Goal: Information Seeking & Learning: Find specific fact

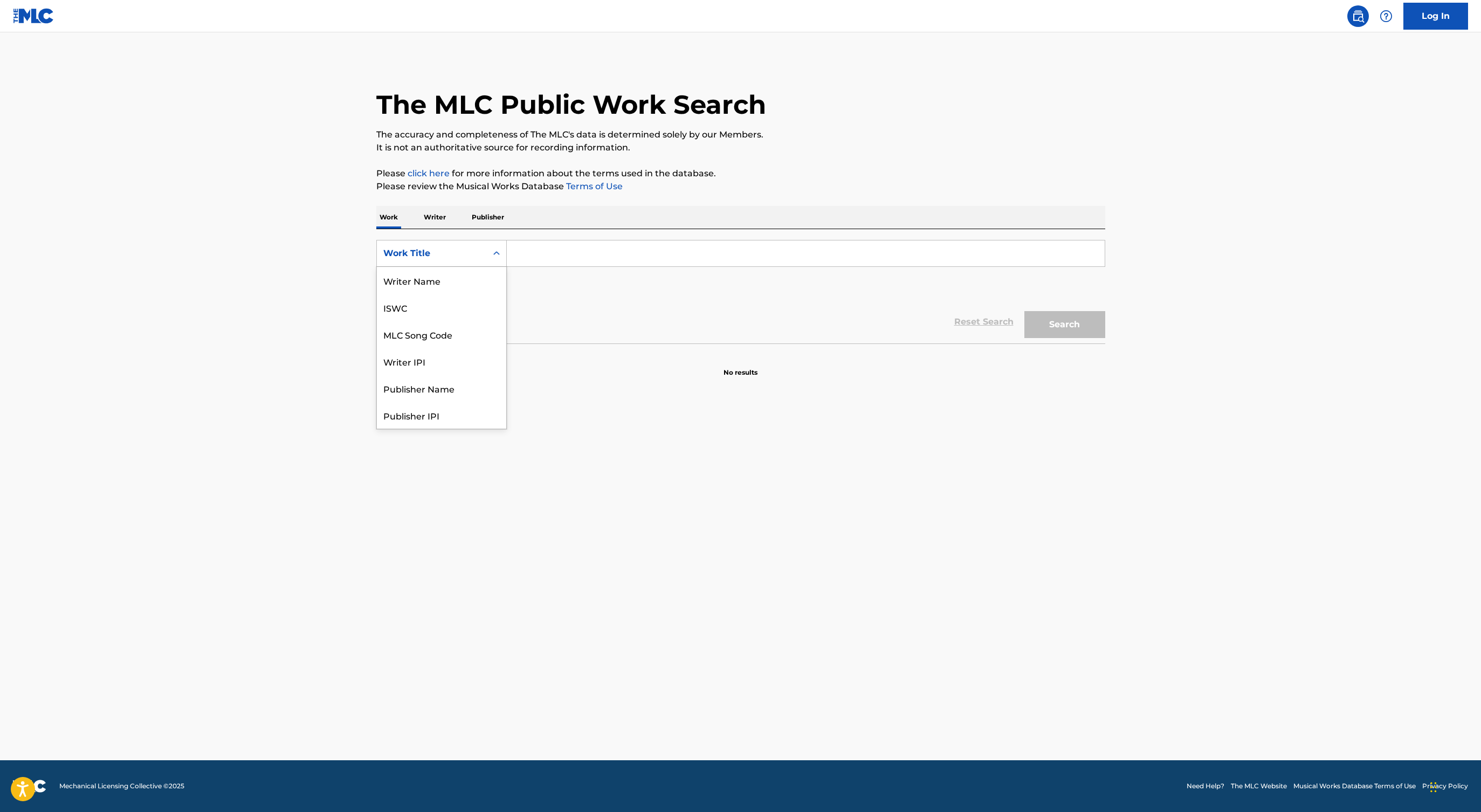
click at [437, 255] on div "Work Title" at bounding box center [431, 253] width 97 height 13
click at [427, 280] on div "MLC Song Code" at bounding box center [441, 280] width 130 height 27
click at [534, 264] on input "Search Form" at bounding box center [806, 253] width 598 height 26
type input "b"
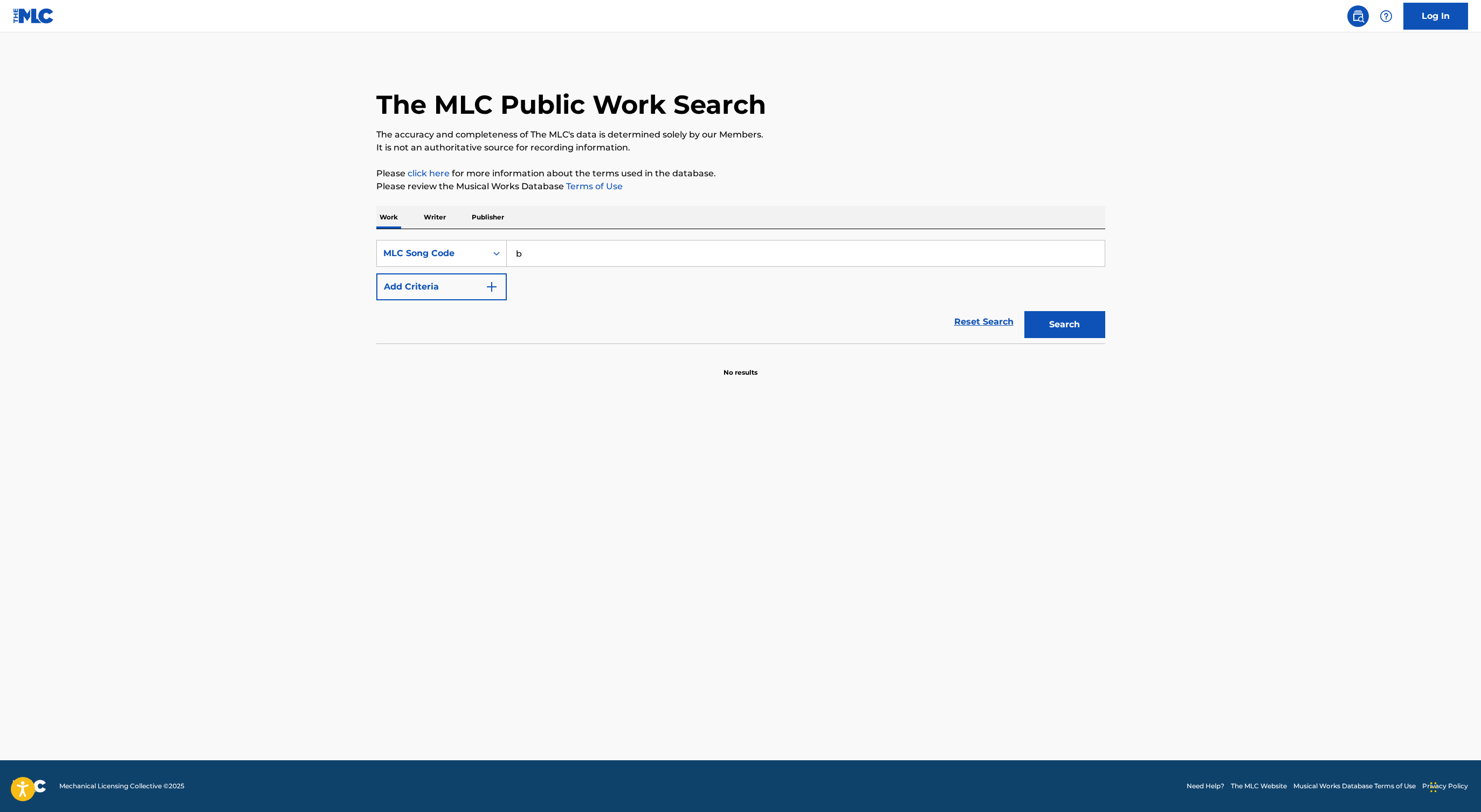
click at [1024, 311] on button "Search" at bounding box center [1065, 324] width 81 height 27
paste input "TB3QSK"
type input "TB3QSK"
click at [1024, 311] on button "Search" at bounding box center [1065, 324] width 81 height 27
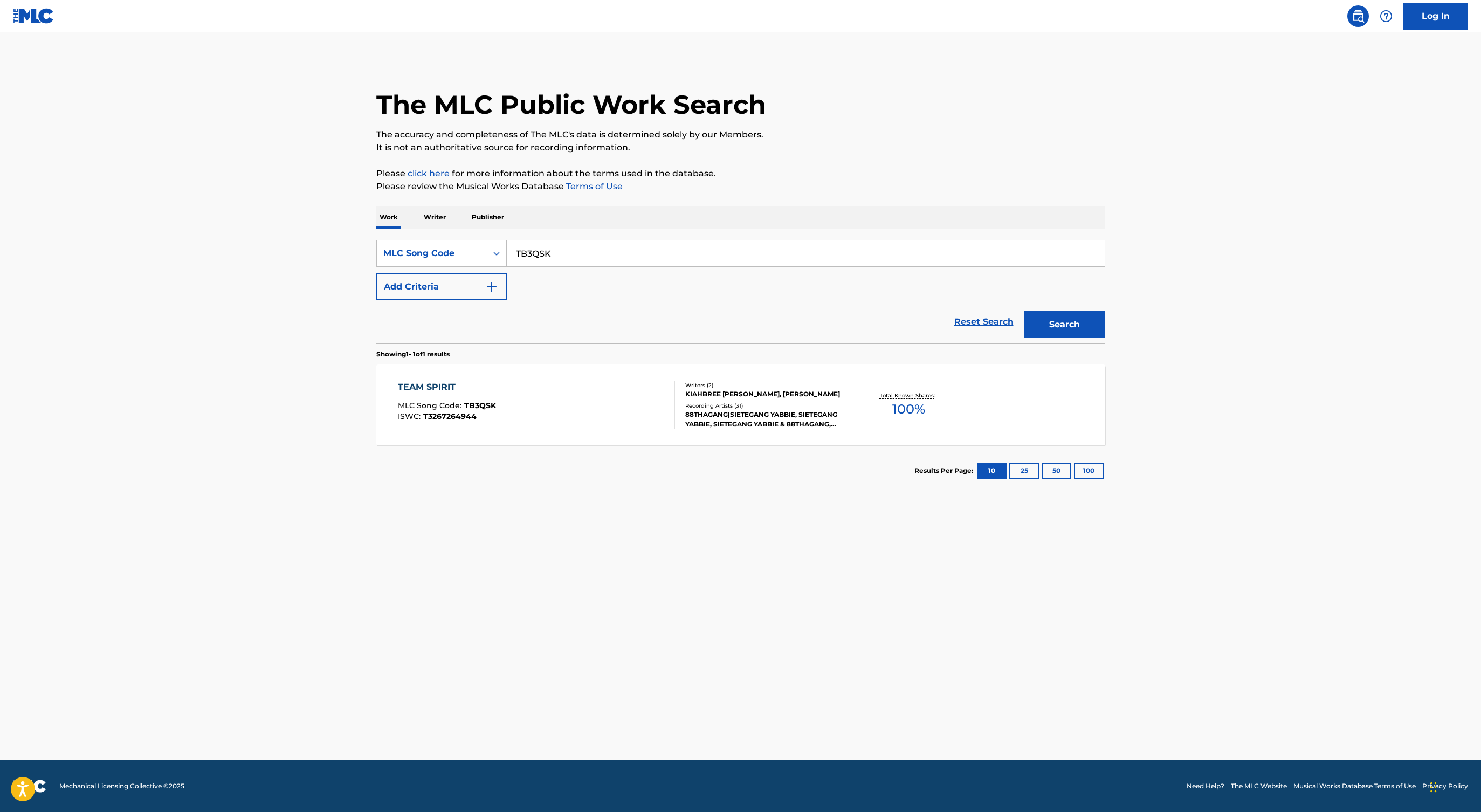
click at [581, 380] on div "TEAM SPIRIT MLC Song Code : TB3QSK ISWC : T3267264944 Writers ( 2 ) [PERSON_NAM…" at bounding box center [741, 405] width 729 height 81
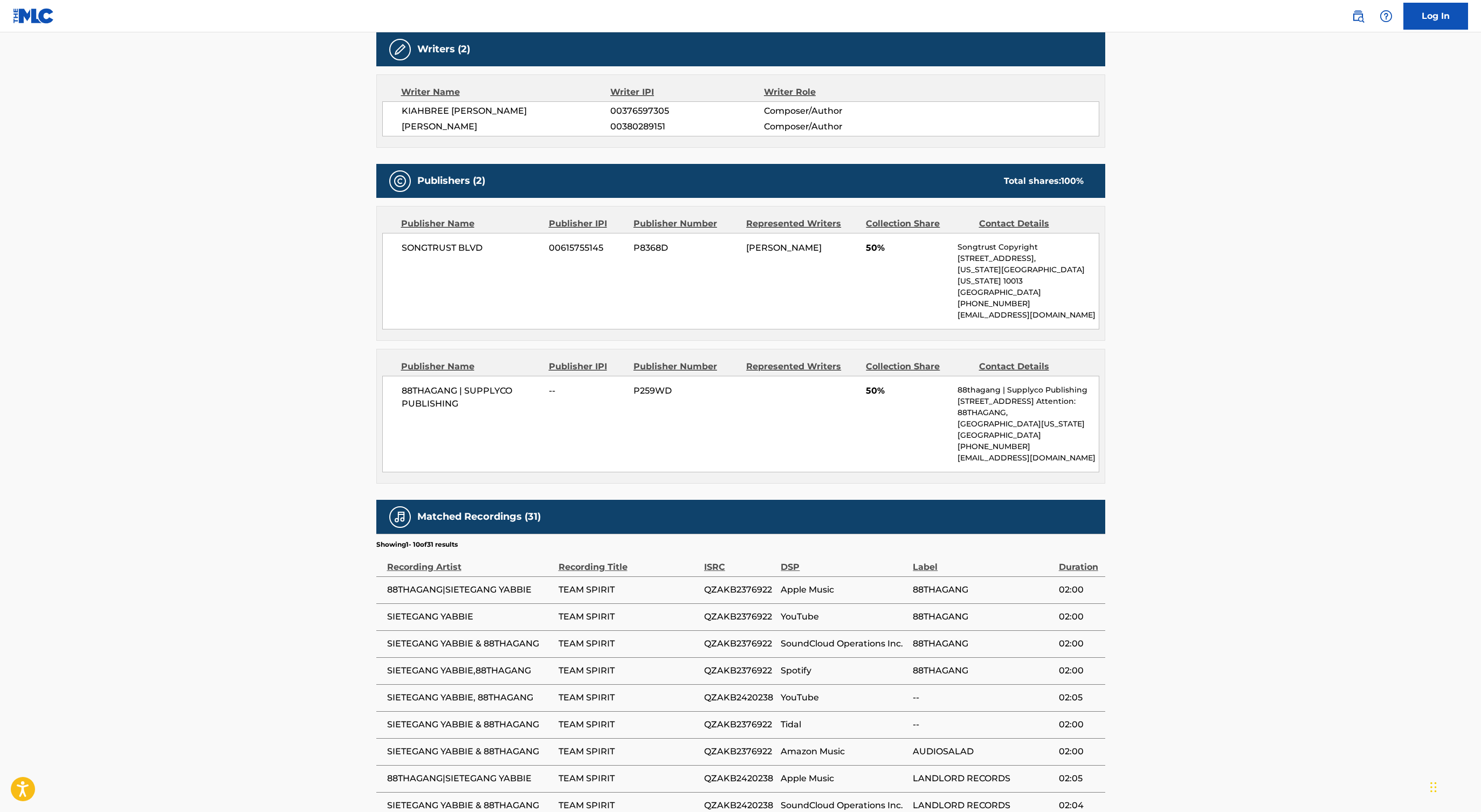
scroll to position [334, 0]
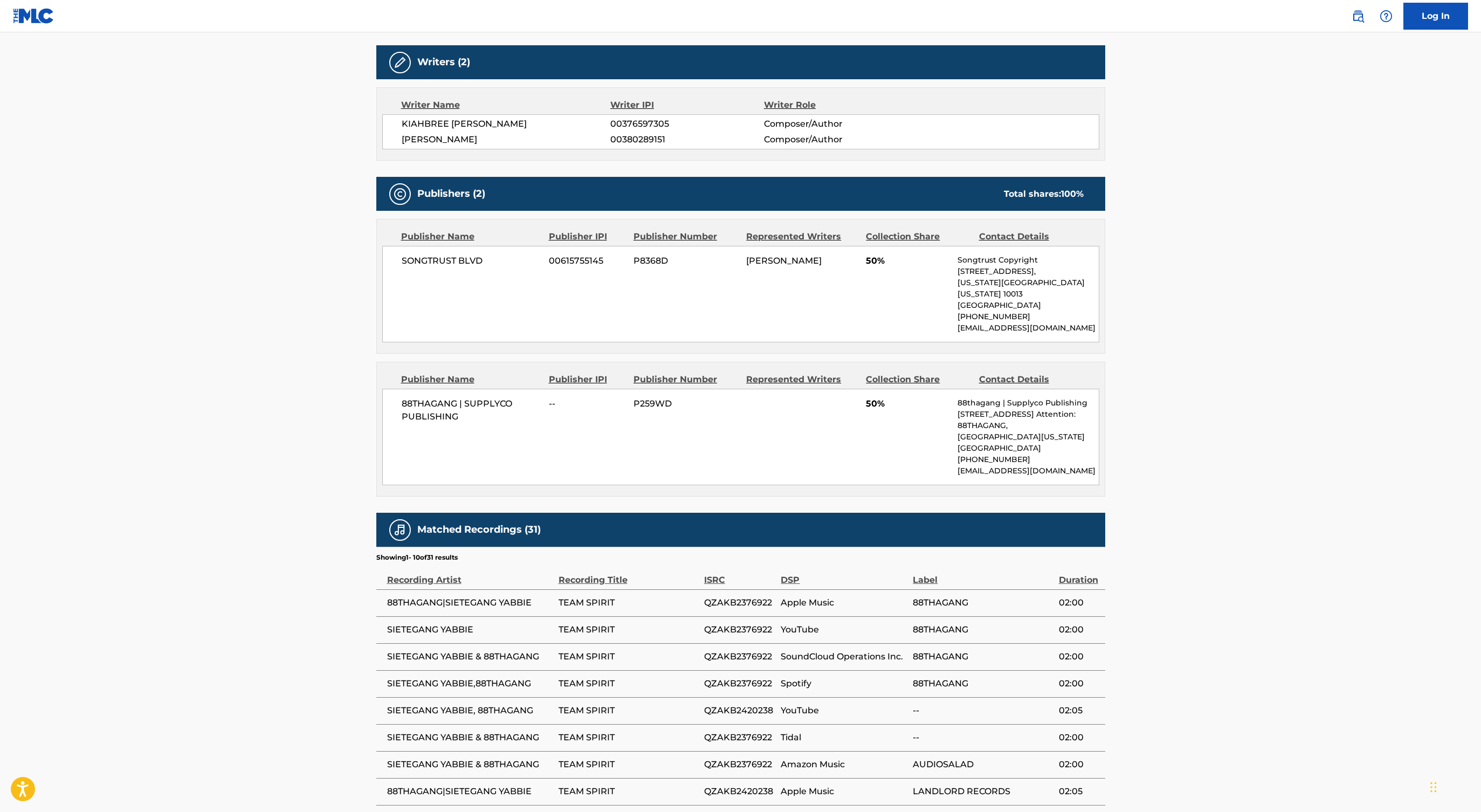
click at [456, 122] on span "KIAHBREE [PERSON_NAME]" at bounding box center [506, 123] width 209 height 13
copy div "KIAHBREE [PERSON_NAME]"
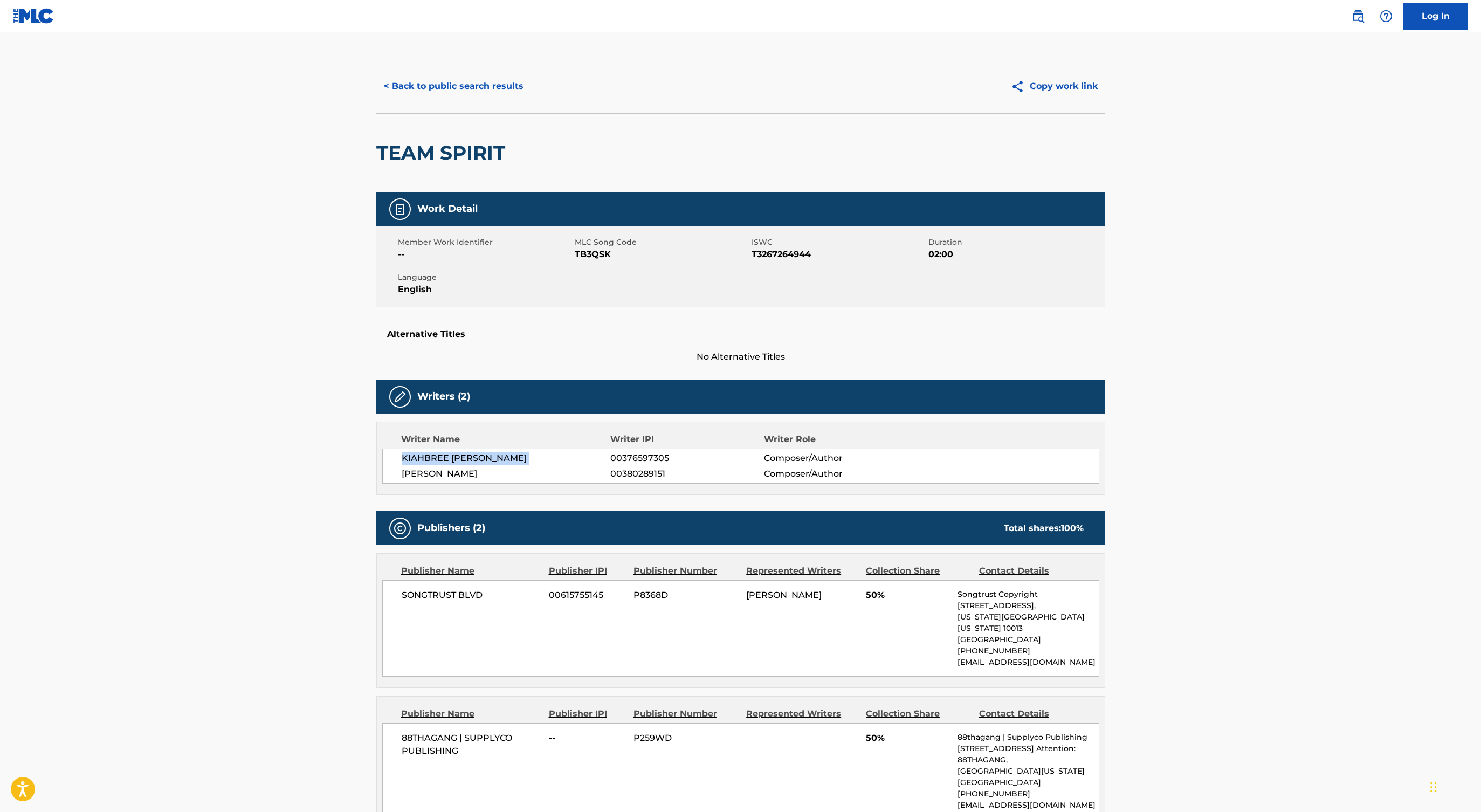
click at [467, 81] on button "< Back to public search results" at bounding box center [454, 86] width 155 height 27
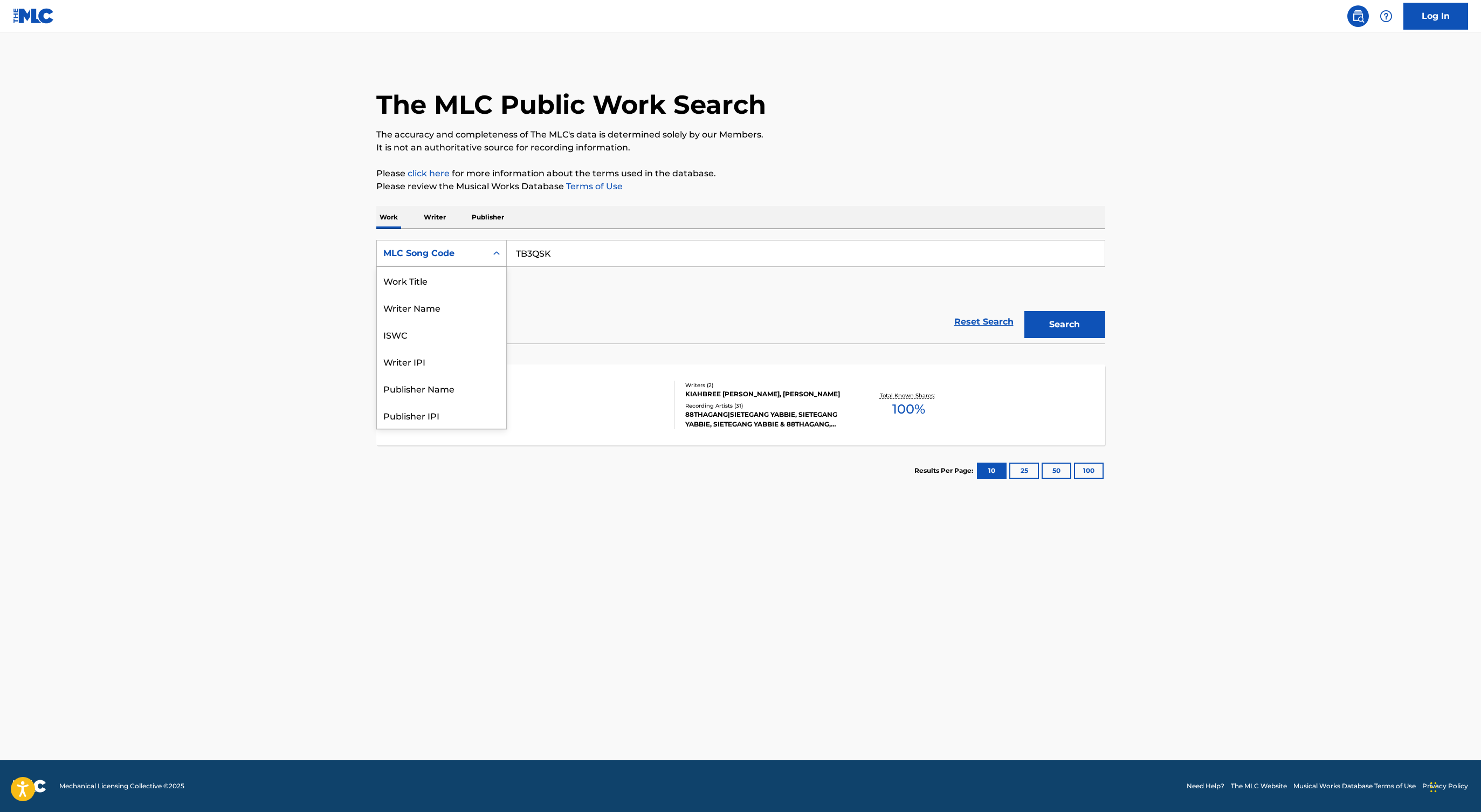
click at [473, 257] on div "MLC Song Code" at bounding box center [431, 253] width 97 height 13
click at [436, 284] on div "Work Title" at bounding box center [441, 280] width 130 height 27
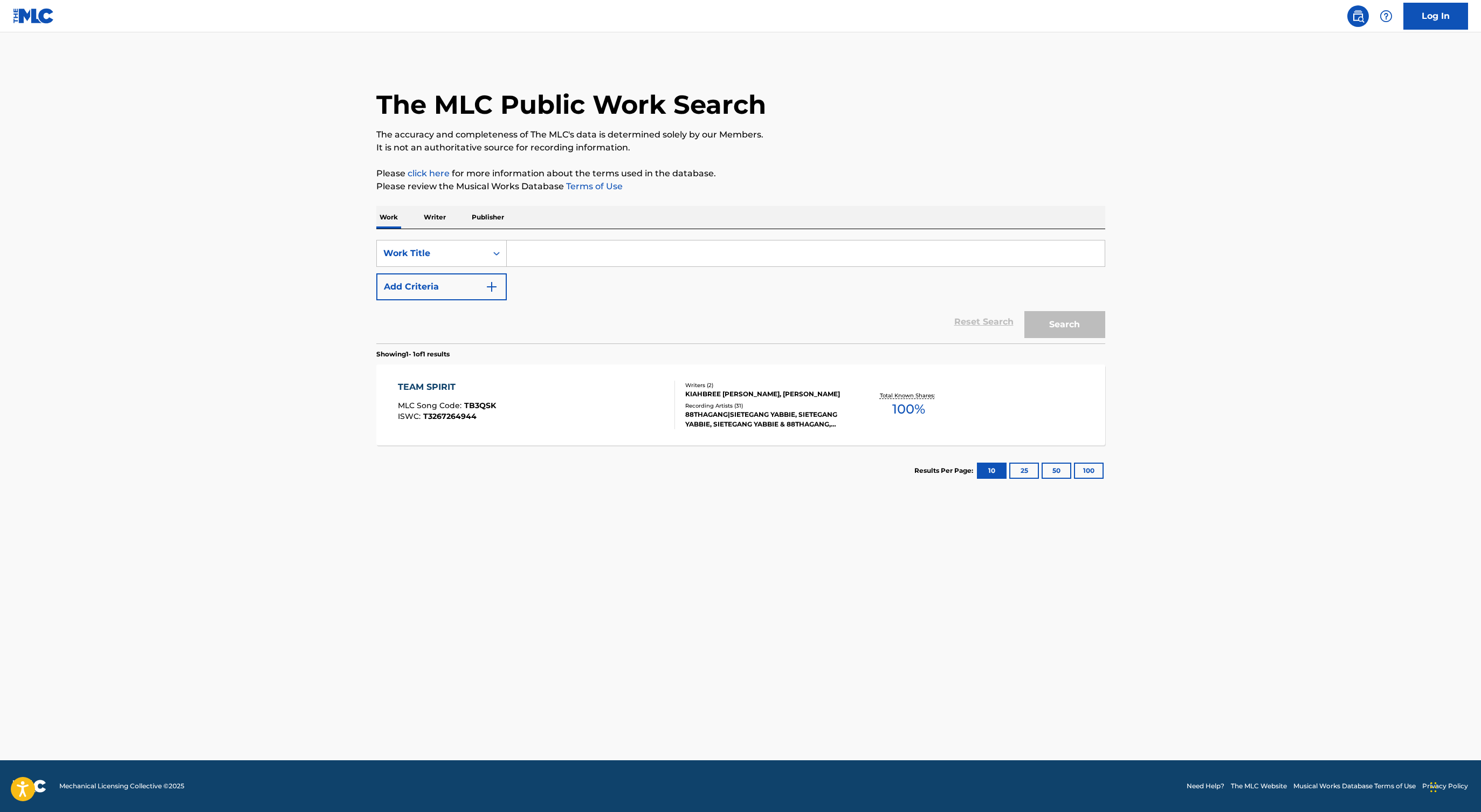
click at [528, 252] on input "Search Form" at bounding box center [806, 253] width 598 height 26
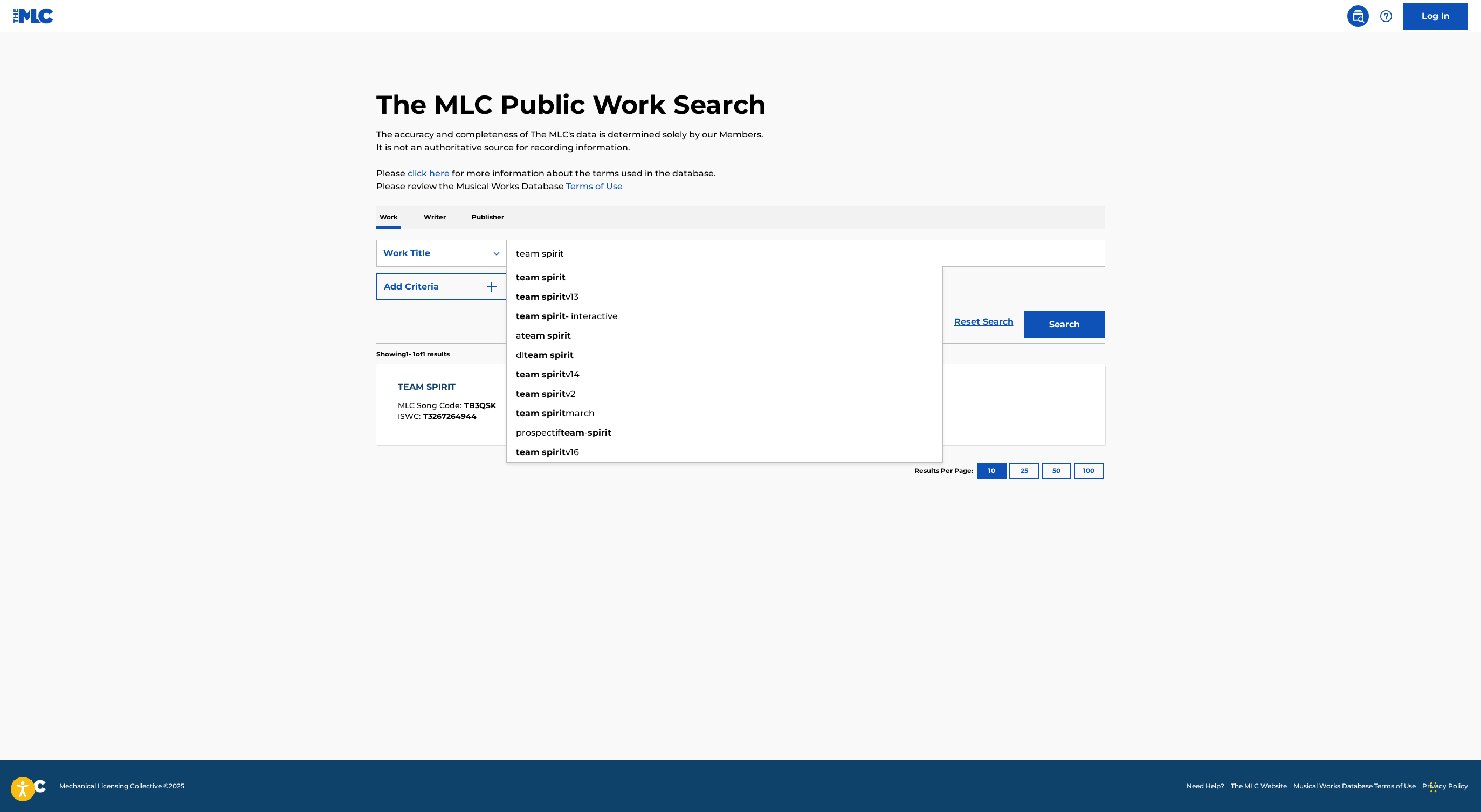
type input "team spirit"
click at [463, 284] on button "Add Criteria" at bounding box center [442, 287] width 131 height 27
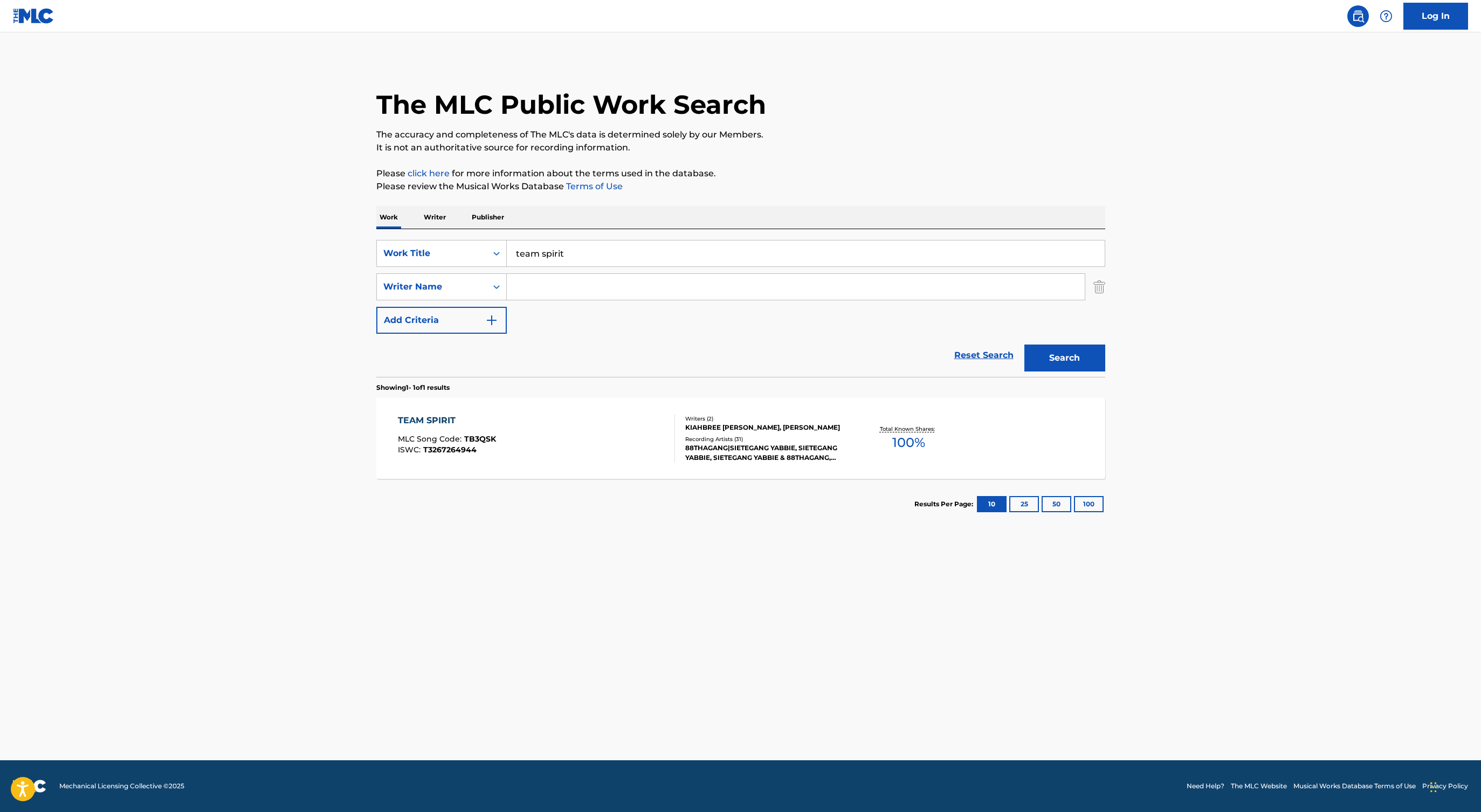
click at [529, 280] on input "Search Form" at bounding box center [795, 287] width 578 height 26
paste input "KIAHBREE [PERSON_NAME]"
type input "KIAHBREE [PERSON_NAME]"
click at [1024, 345] on button "Search" at bounding box center [1065, 358] width 81 height 27
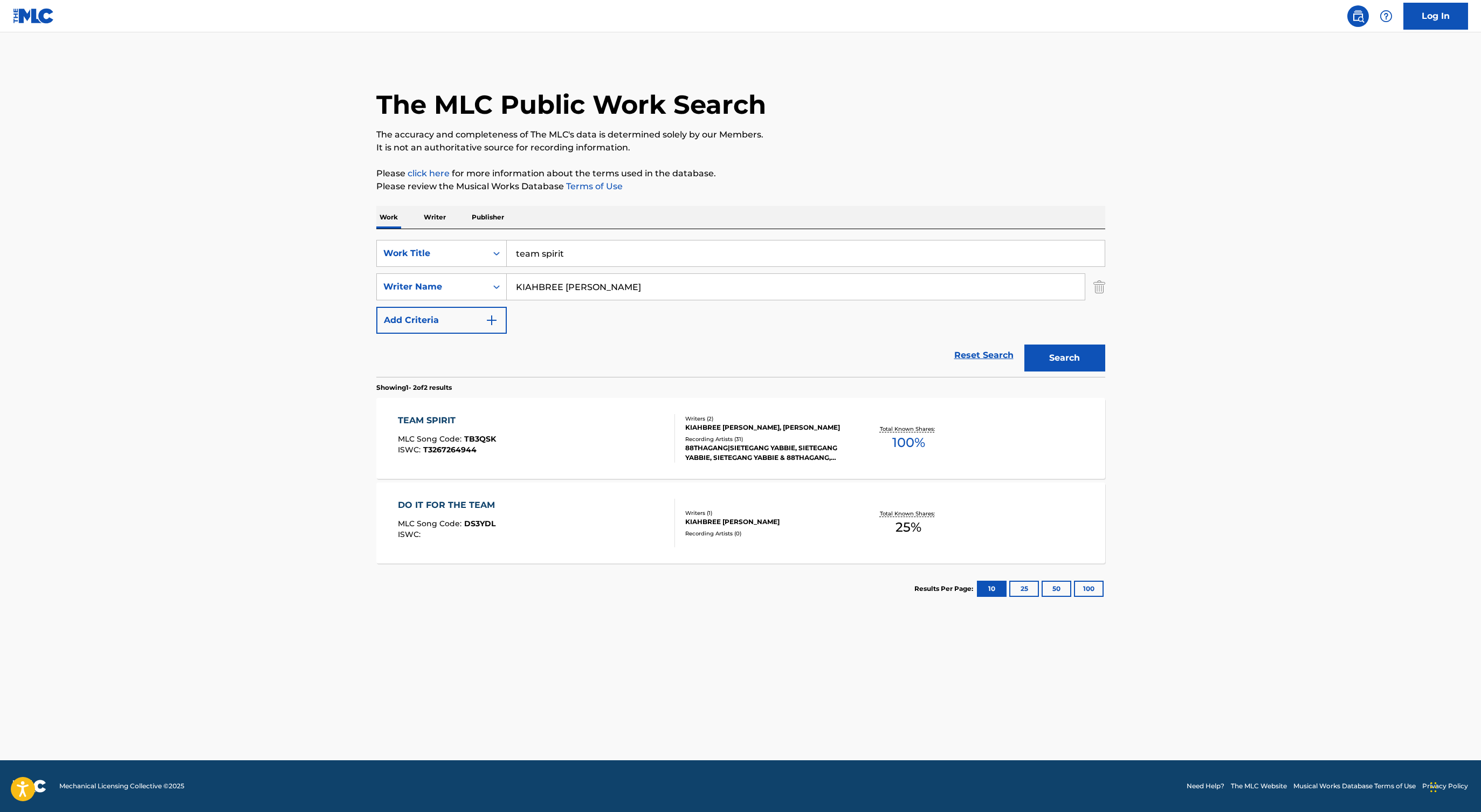
click at [616, 530] on div "DO IT FOR THE TEAM MLC Song Code : DS3YDL ISWC :" at bounding box center [536, 523] width 277 height 49
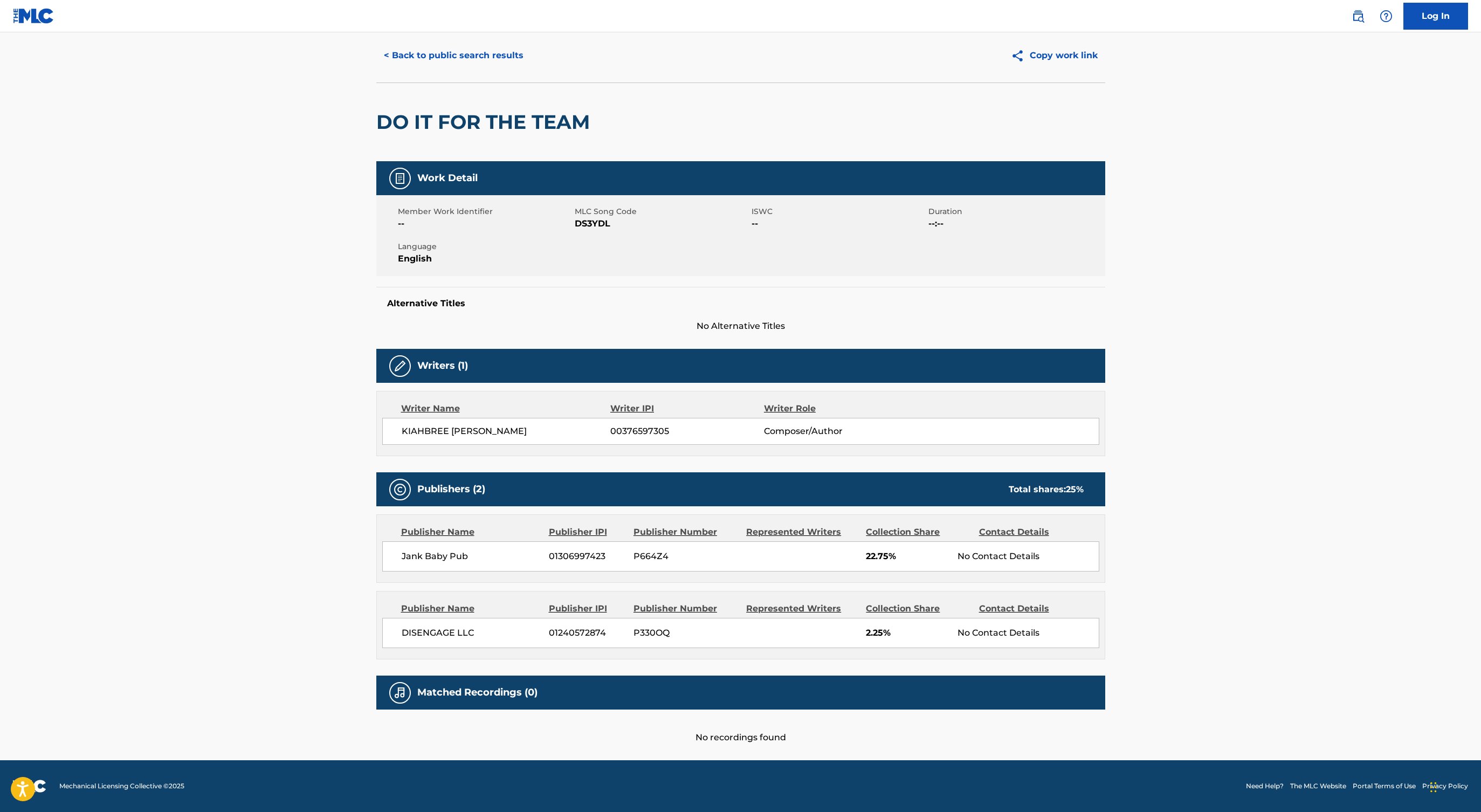
scroll to position [13, 0]
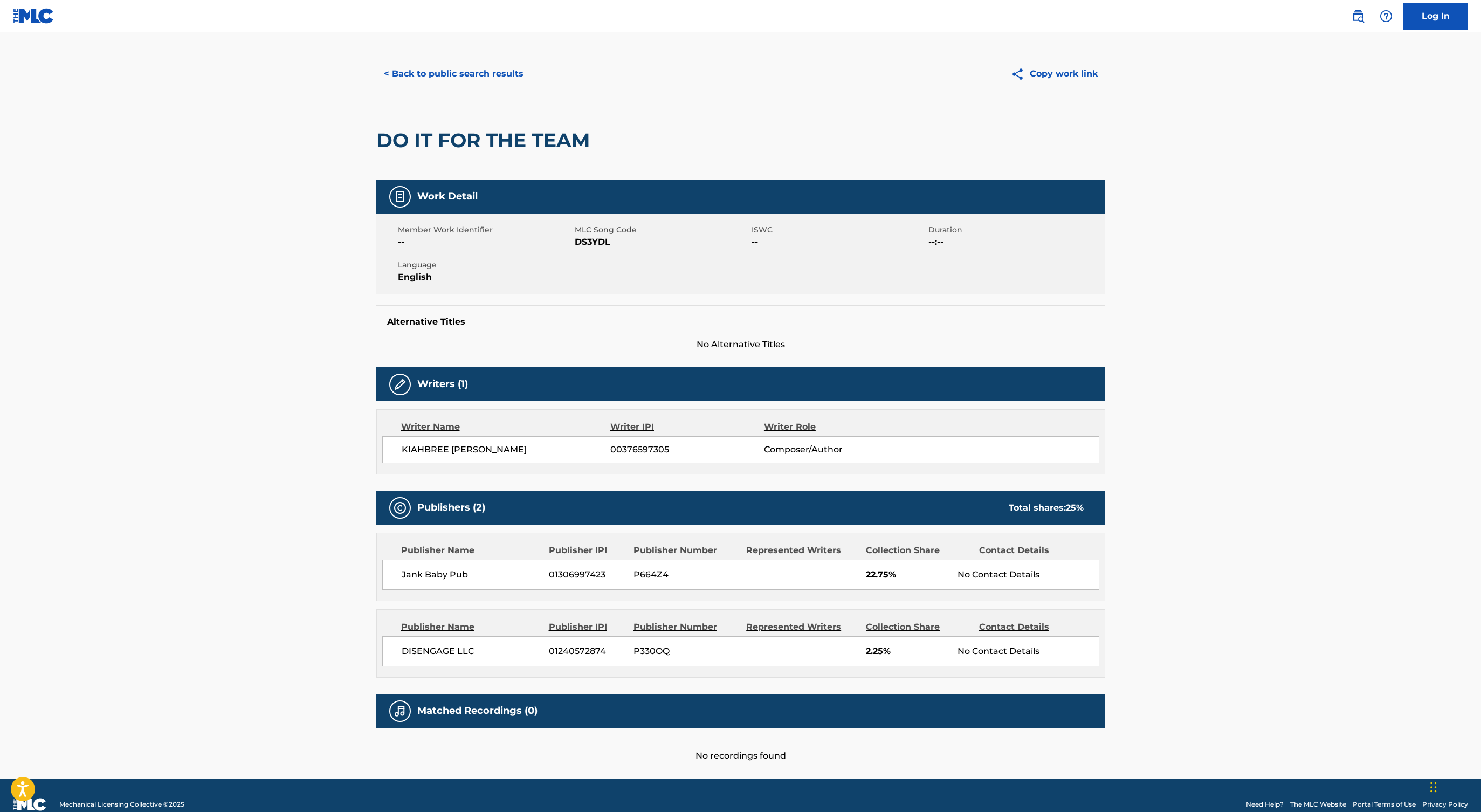
click at [600, 242] on span "DS3YDL" at bounding box center [662, 242] width 174 height 13
copy span "DS3YDL"
click at [493, 67] on button "< Back to public search results" at bounding box center [454, 73] width 155 height 27
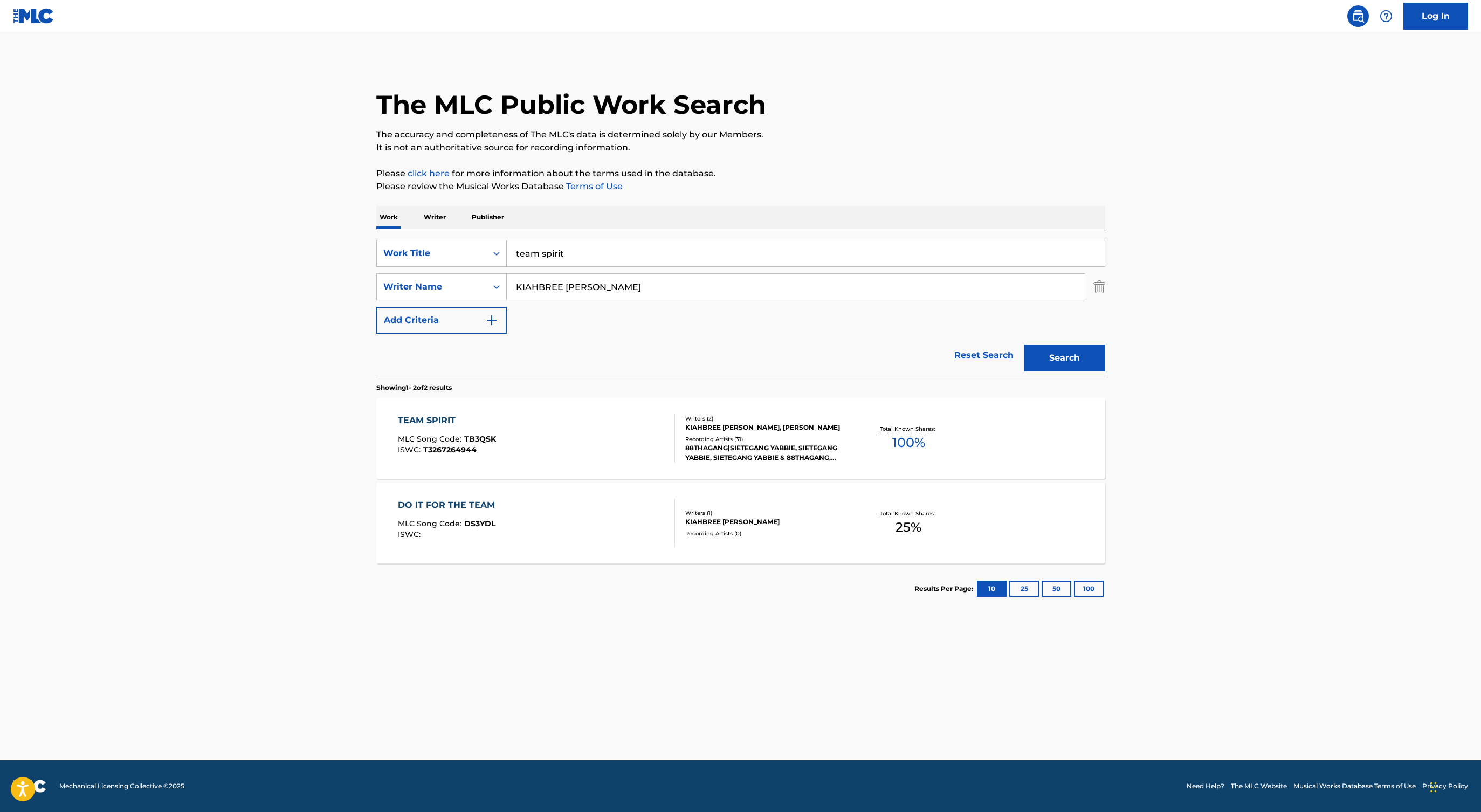
click at [553, 246] on input "team spirit" at bounding box center [806, 253] width 598 height 26
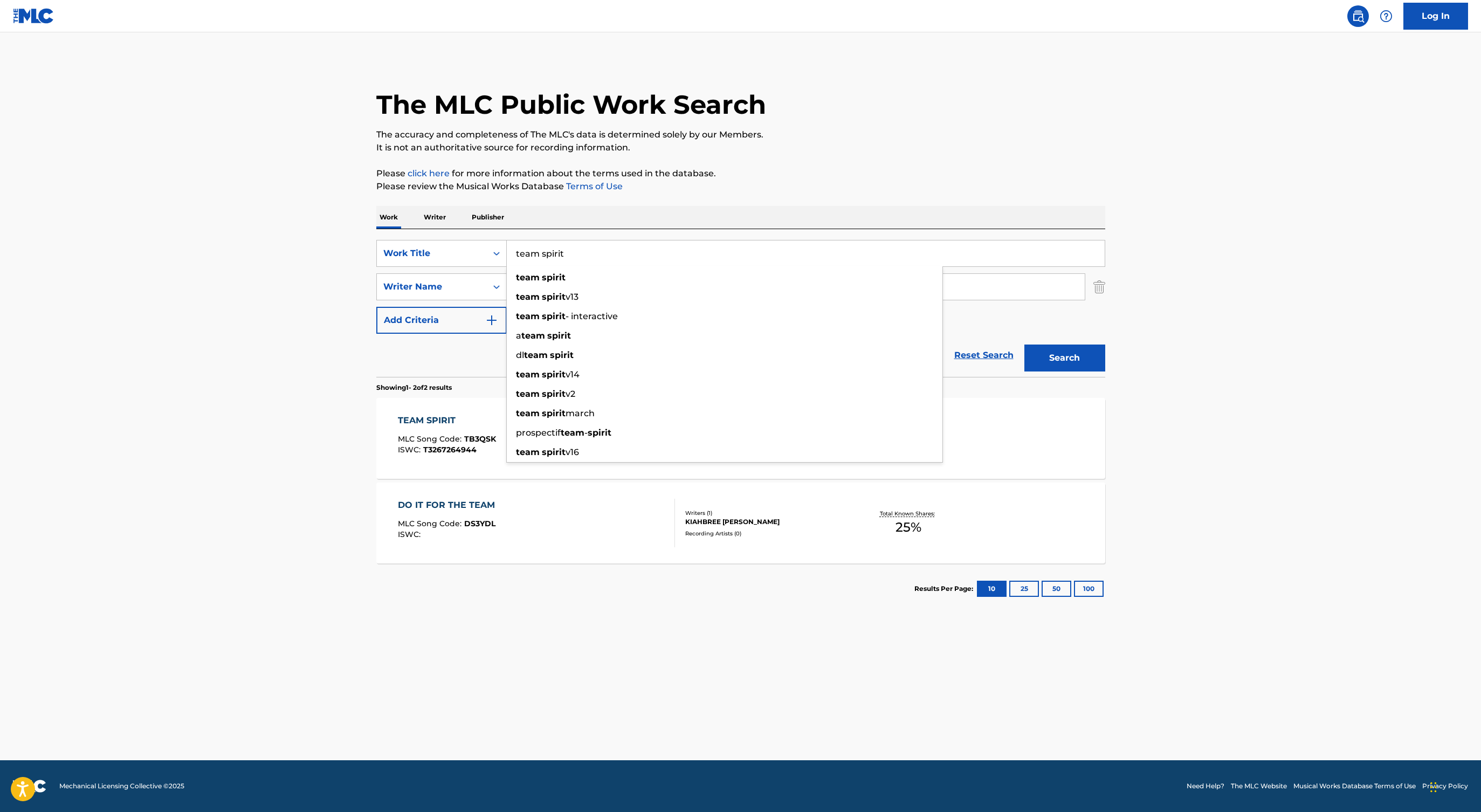
paste input "GIX IN DA MORNING"
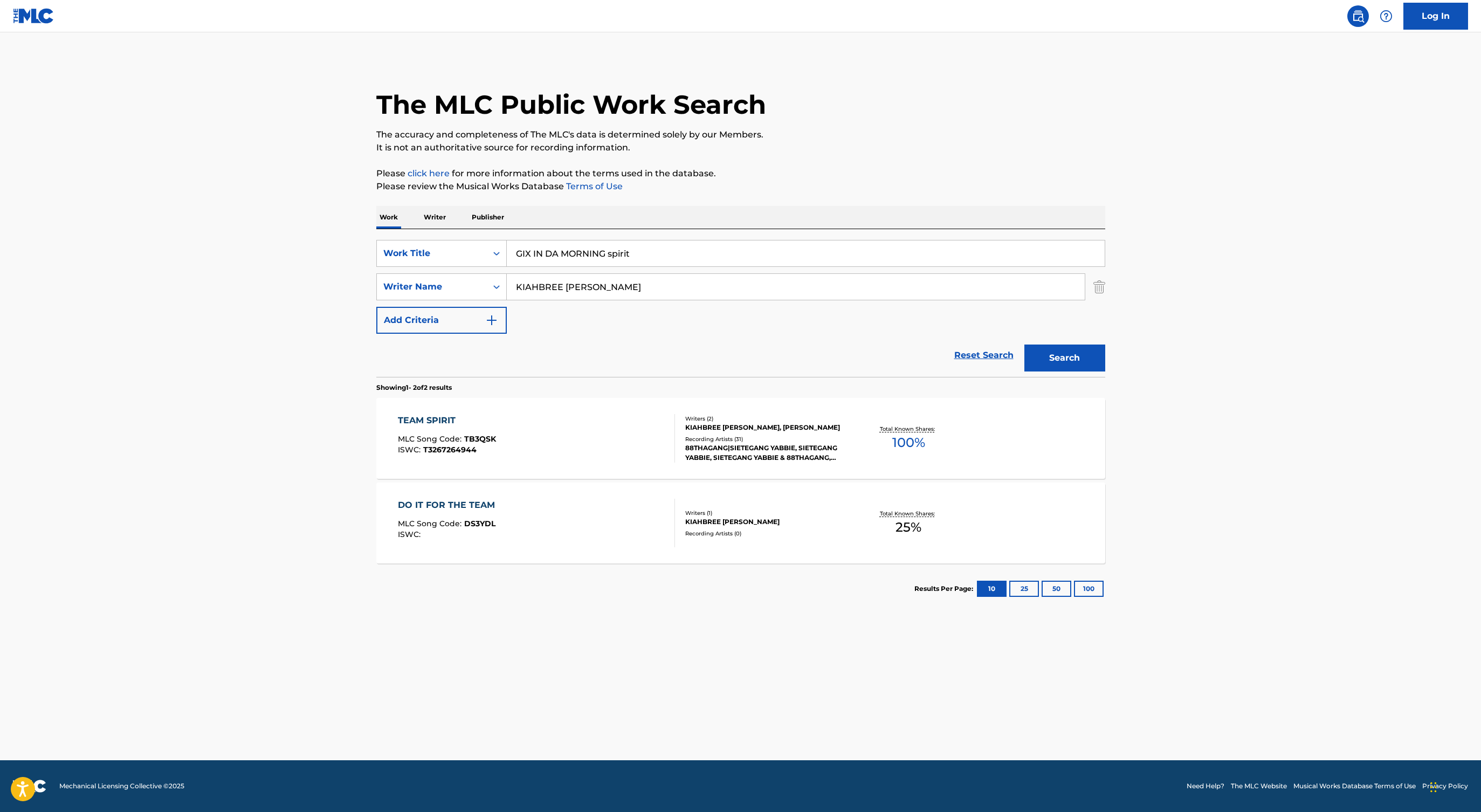
click at [553, 246] on input "GIX IN DA MORNING spirit" at bounding box center [806, 253] width 598 height 26
paste input "Search Form"
type input "GIX IN DA MORNING"
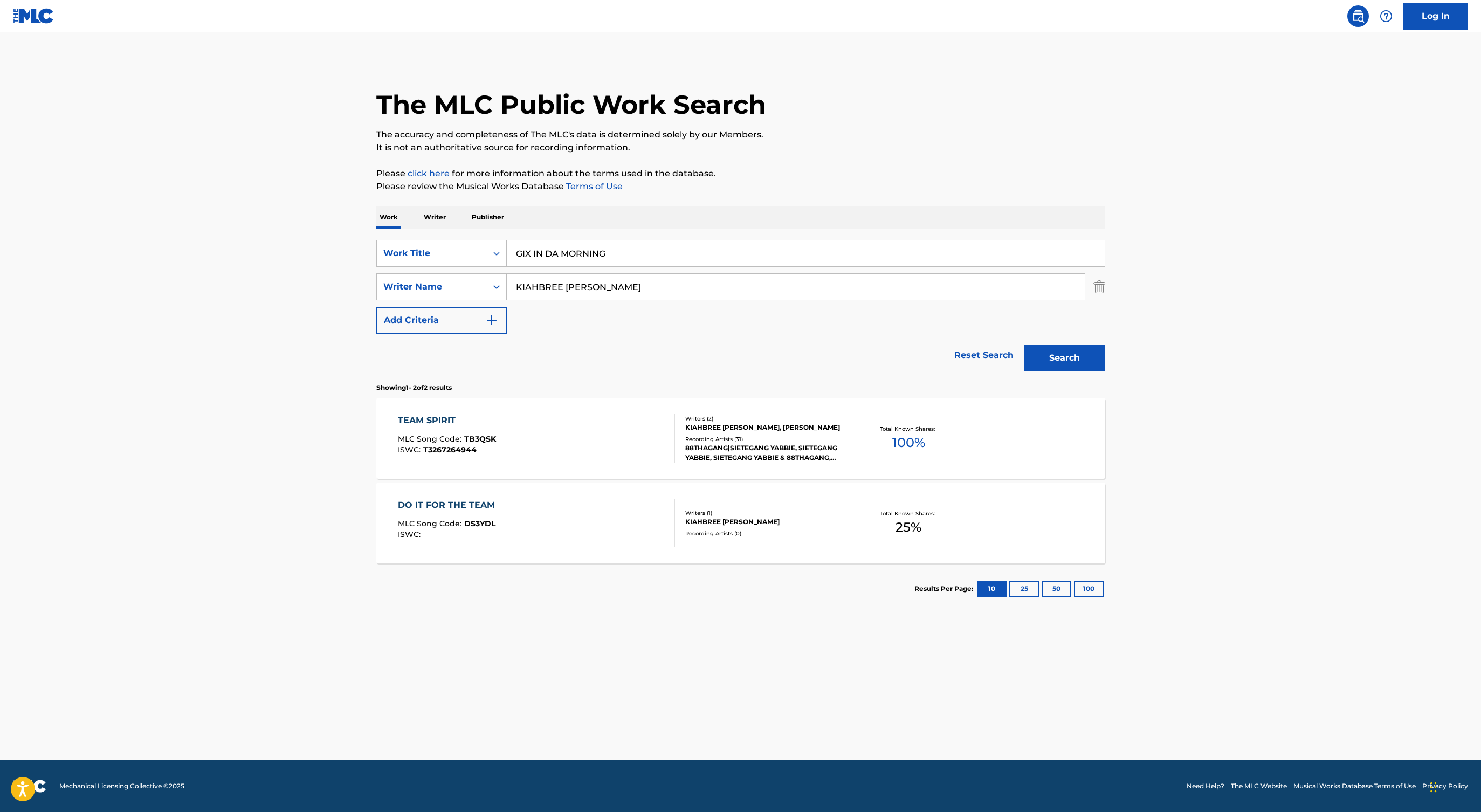
click at [1024, 345] on button "Search" at bounding box center [1065, 358] width 81 height 27
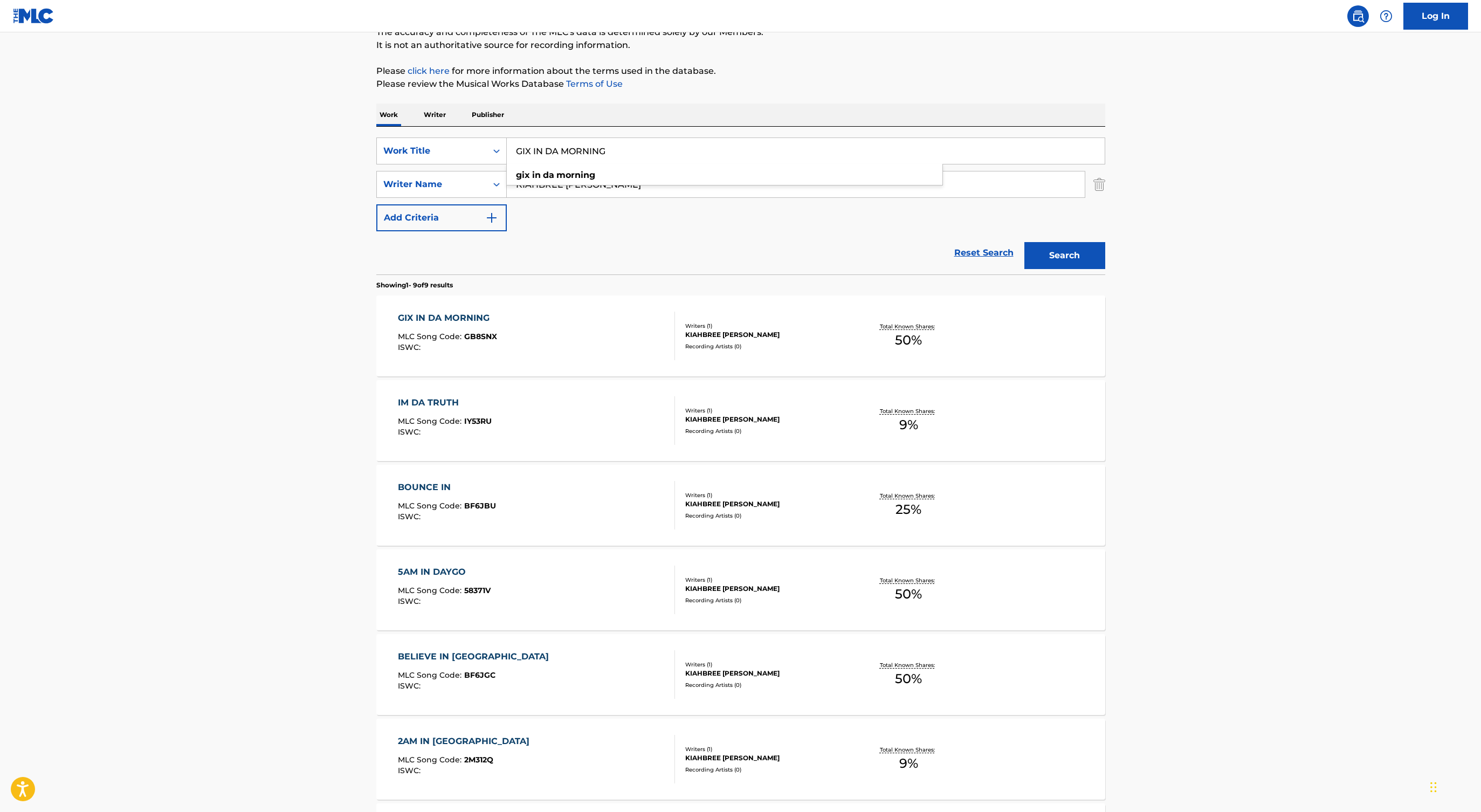
scroll to position [63, 0]
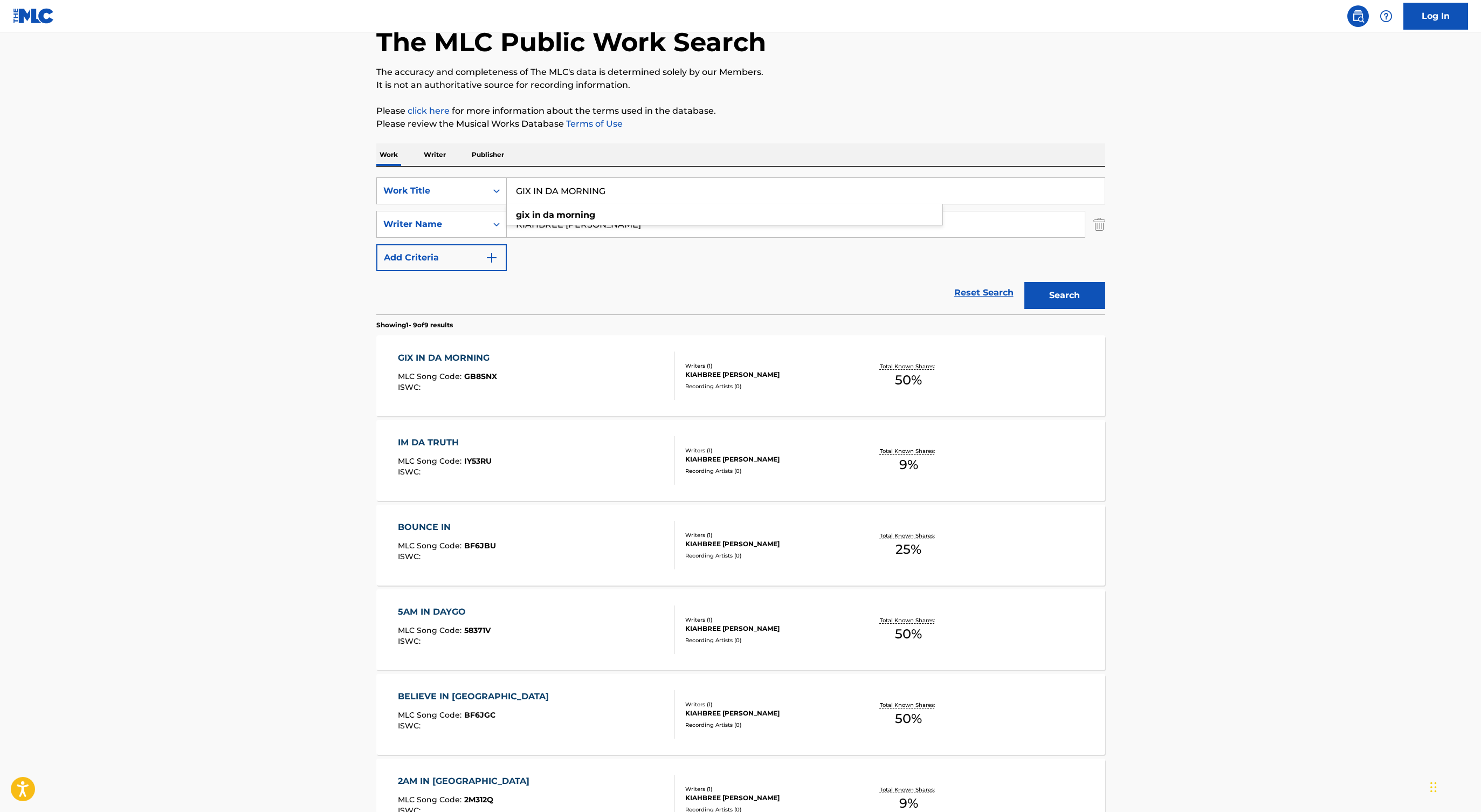
click at [594, 367] on div "GIX IN DA MORNING MLC Song Code : GB8SNX ISWC :" at bounding box center [536, 375] width 277 height 49
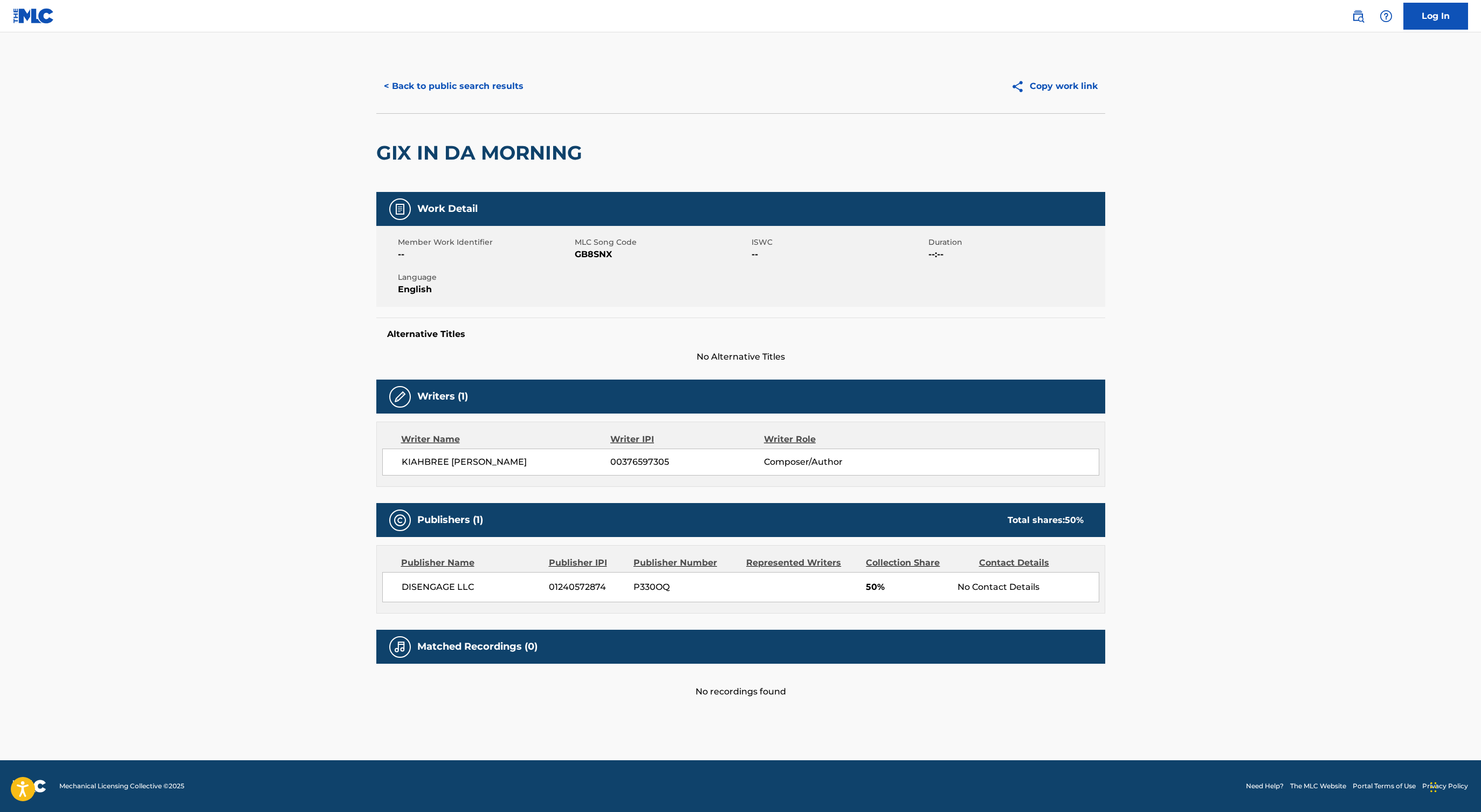
click at [596, 255] on span "GB8SNX" at bounding box center [662, 254] width 174 height 13
copy span "GB8SNX"
click at [460, 75] on button "< Back to public search results" at bounding box center [454, 86] width 155 height 27
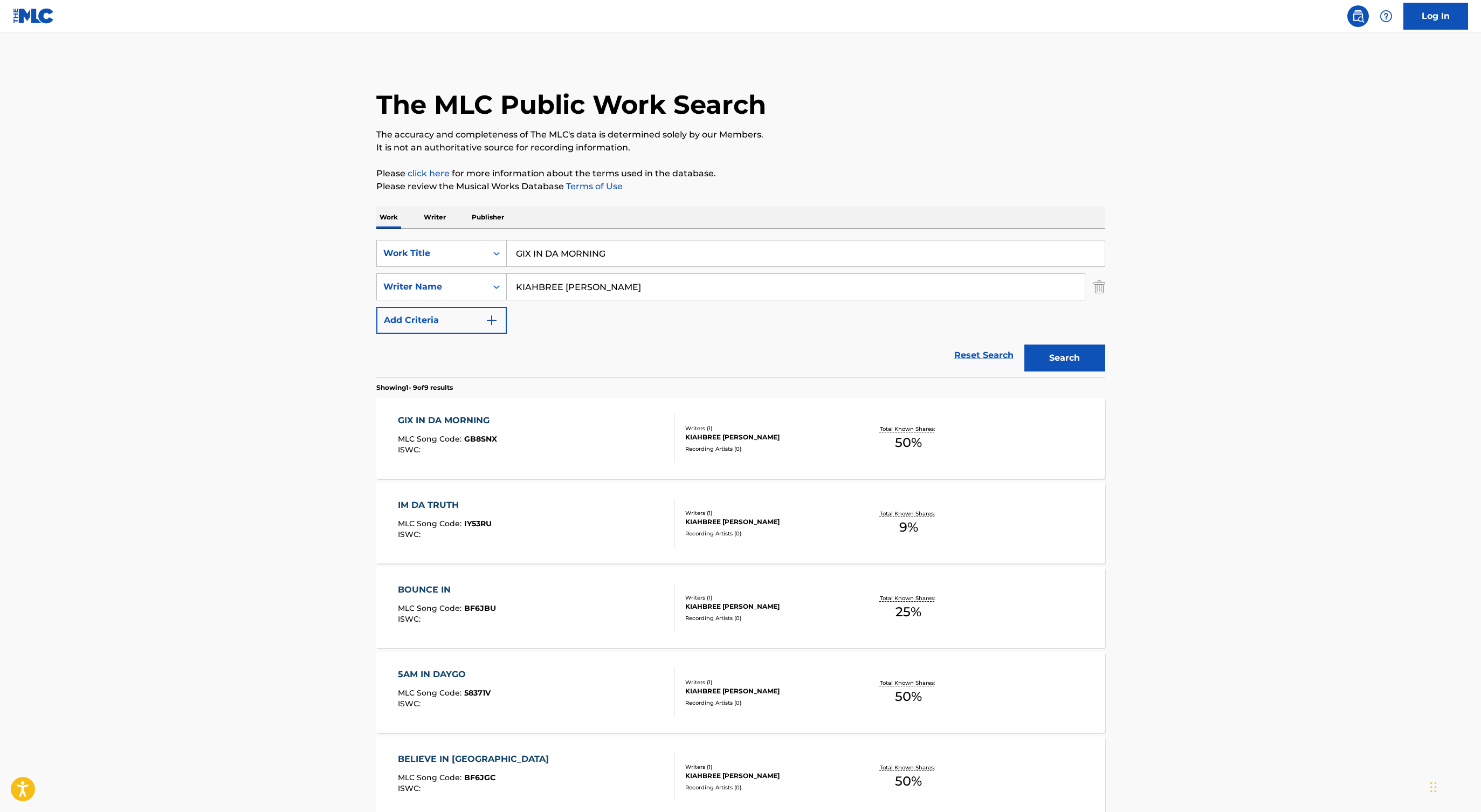
scroll to position [63, 0]
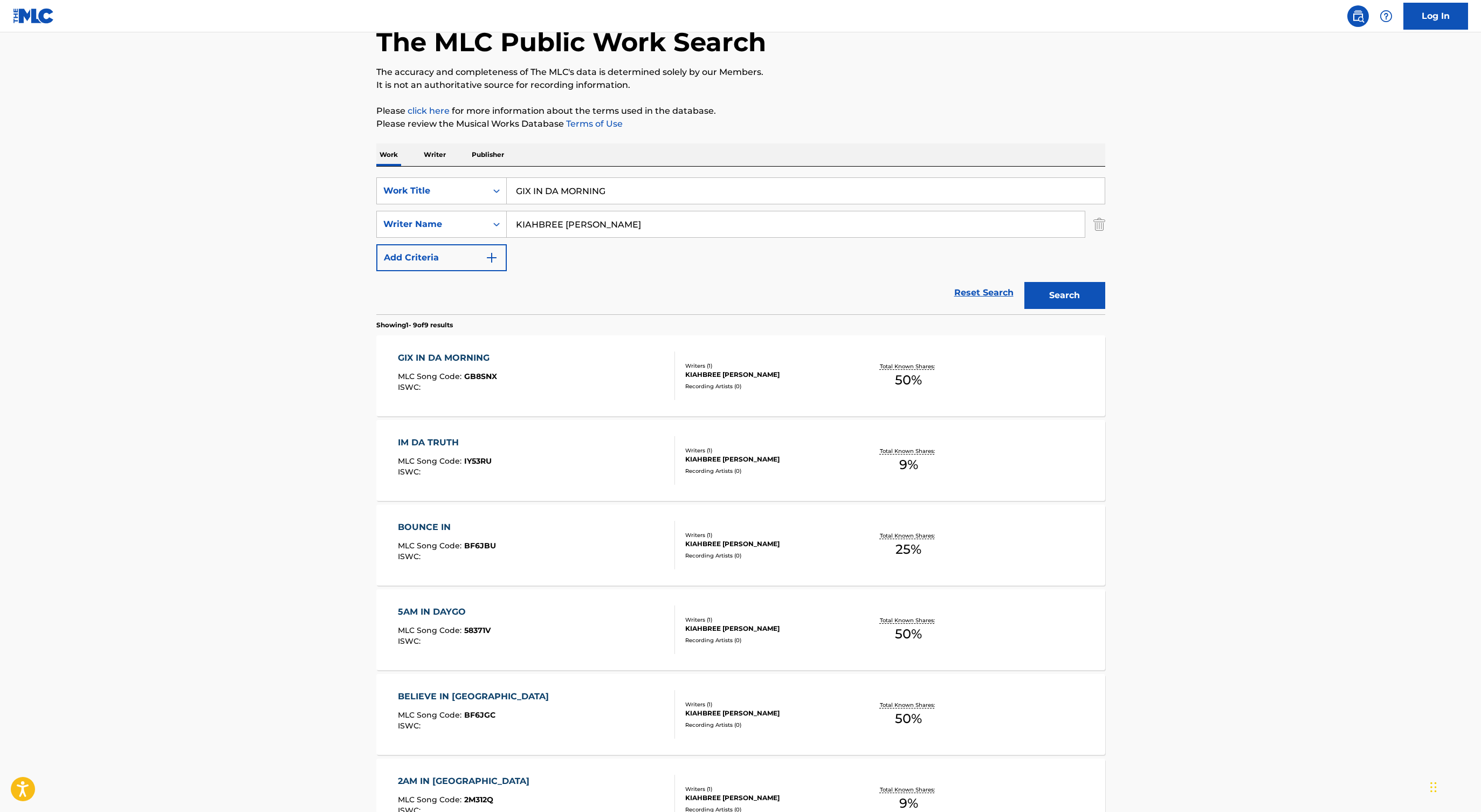
click at [563, 192] on input "GIX IN DA MORNING" at bounding box center [806, 190] width 598 height 26
paste input "[MEDICAL_DATA]"
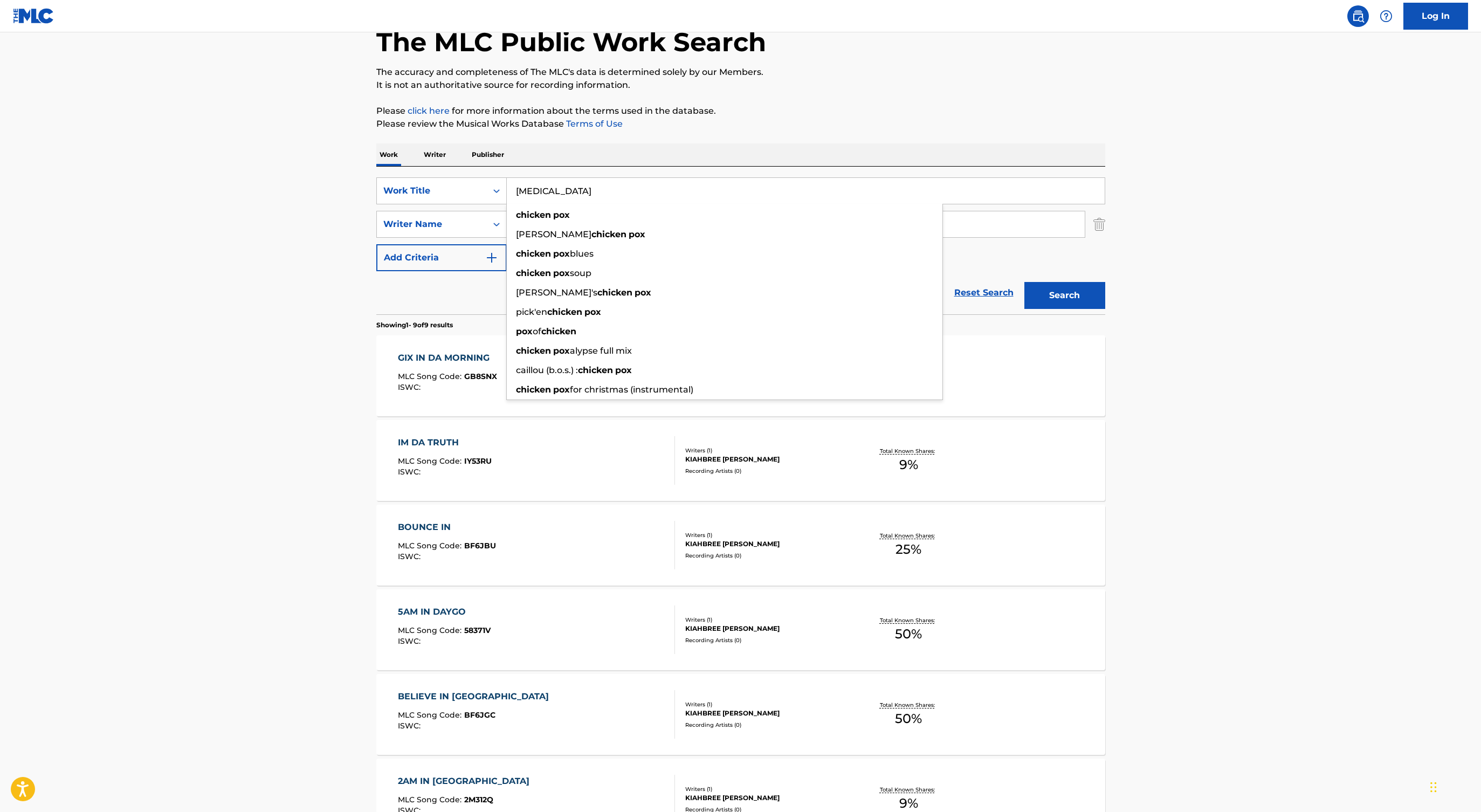
type input "[MEDICAL_DATA]"
click at [374, 307] on div "The MLC Public Work Search The accuracy and completeness of The MLC's data is d…" at bounding box center [740, 570] width 755 height 1147
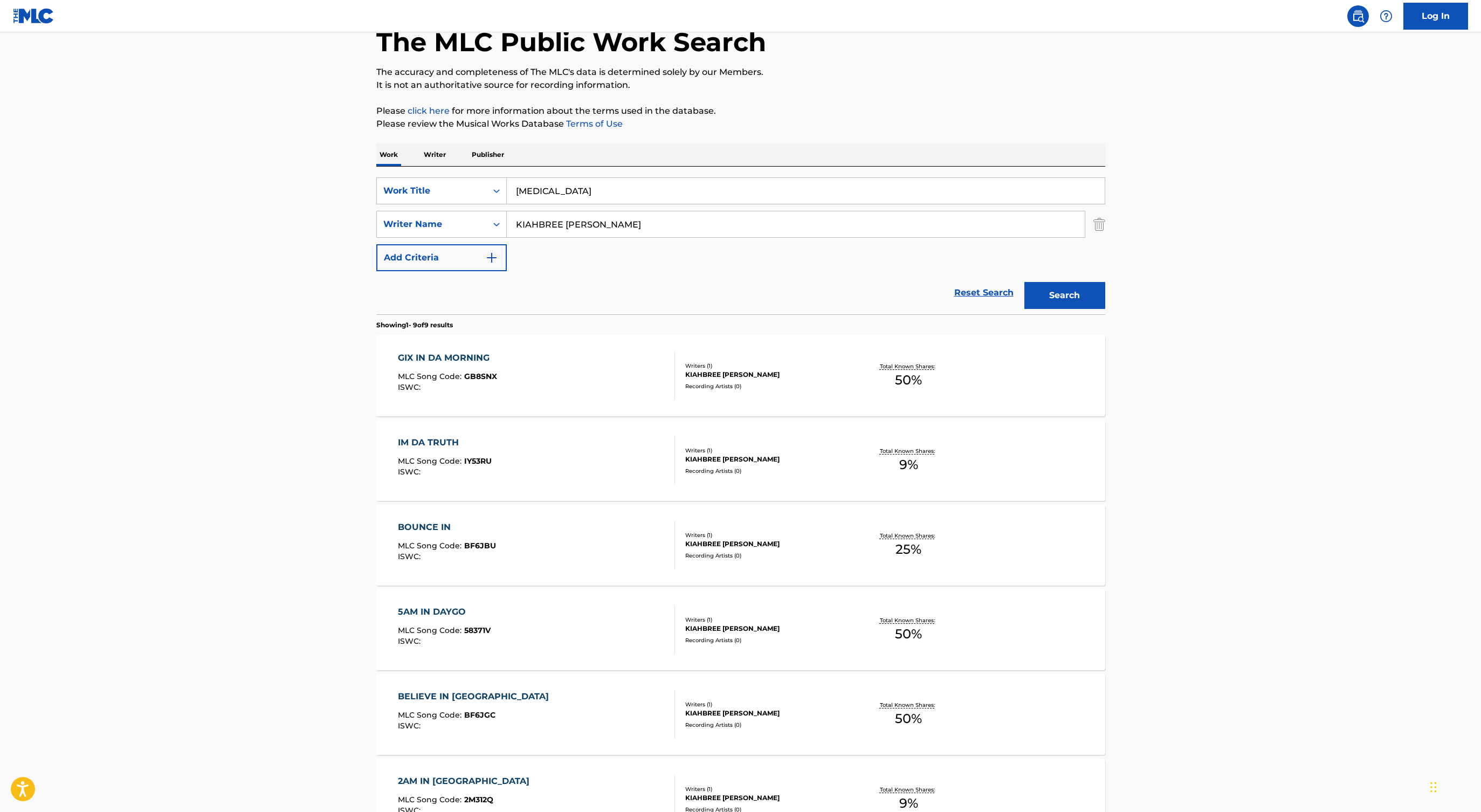
click at [1080, 306] on button "Search" at bounding box center [1065, 295] width 81 height 27
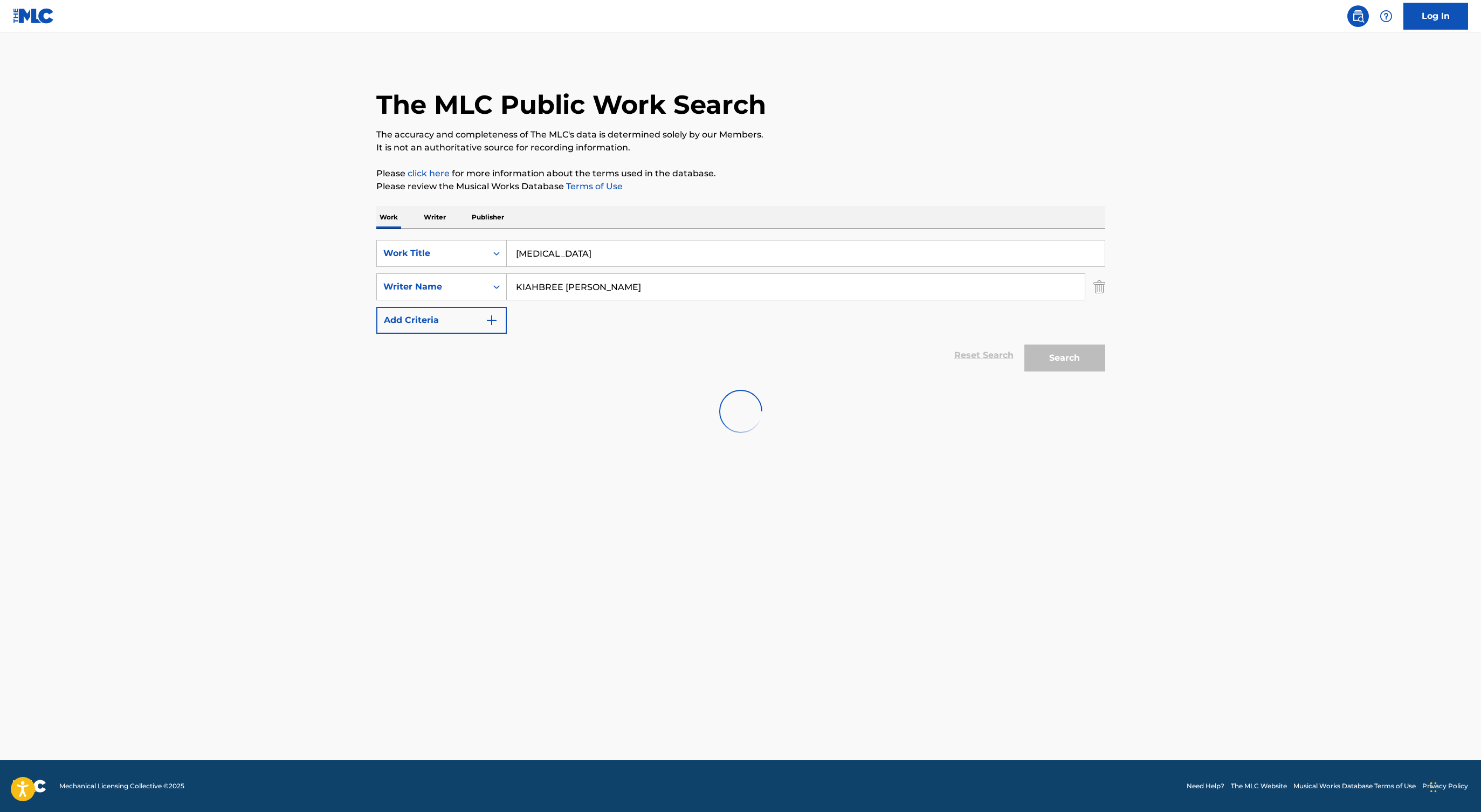
scroll to position [0, 0]
click at [605, 290] on input "KIAHBREE [PERSON_NAME]" at bounding box center [795, 287] width 578 height 26
click at [531, 292] on input "Search Form" at bounding box center [795, 287] width 578 height 26
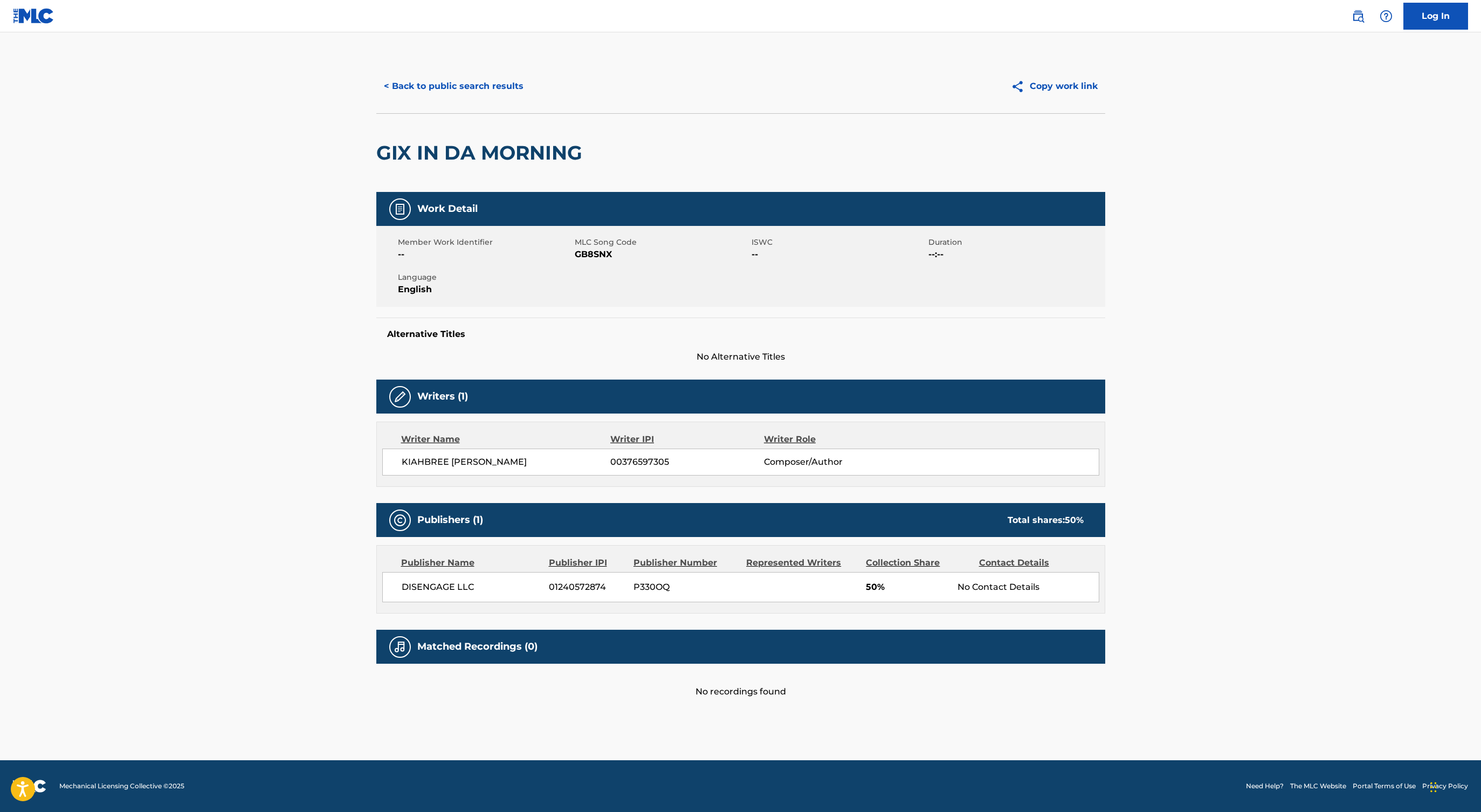
click at [533, 454] on div "KIAHBREE [PERSON_NAME] 00376597305 Composer/Author" at bounding box center [740, 461] width 717 height 27
click at [531, 465] on span "KIAHBREE [PERSON_NAME]" at bounding box center [506, 461] width 209 height 13
copy span "[PERSON_NAME]"
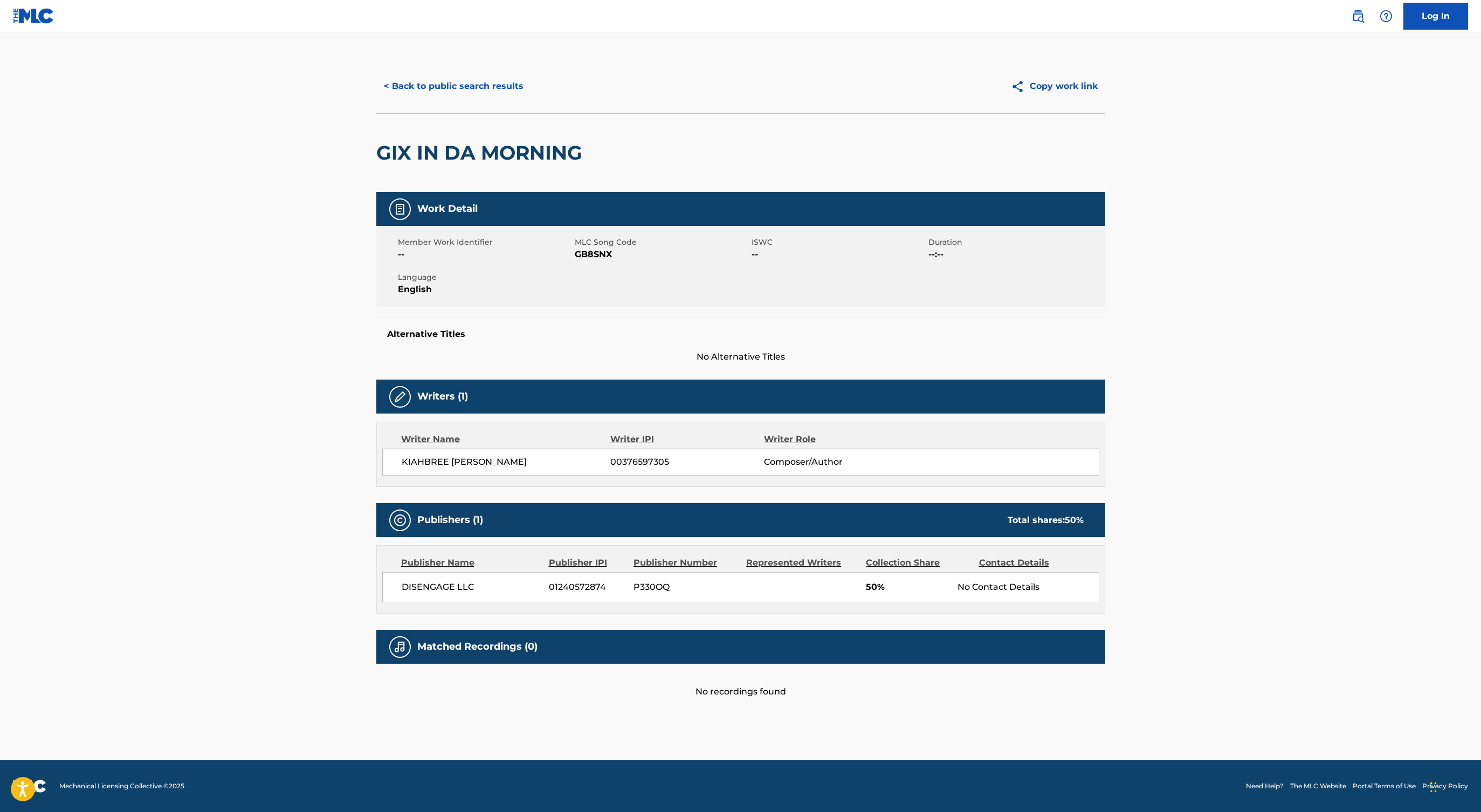
click at [406, 81] on button "< Back to public search results" at bounding box center [454, 86] width 155 height 27
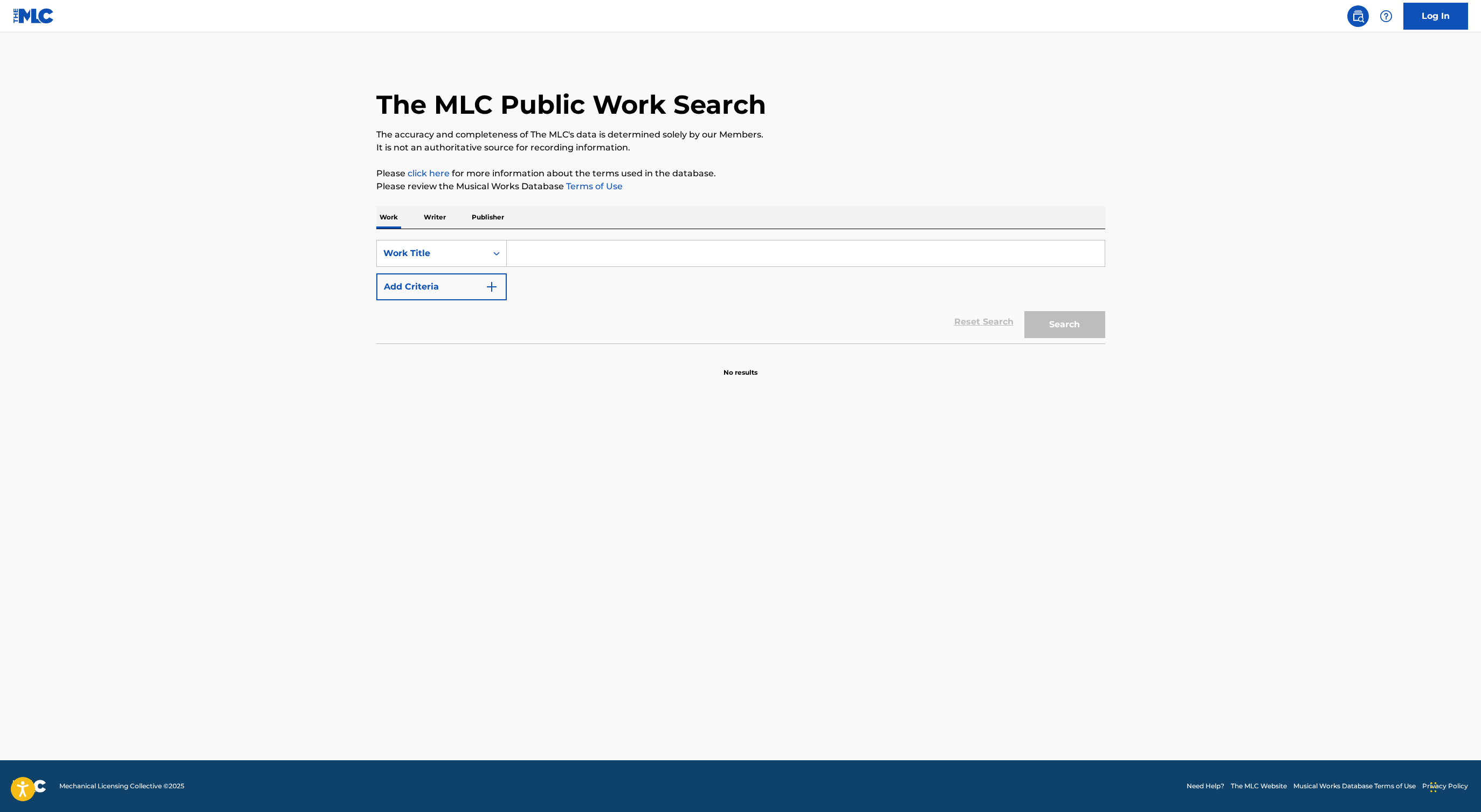
click at [555, 264] on input "Search Form" at bounding box center [806, 253] width 598 height 26
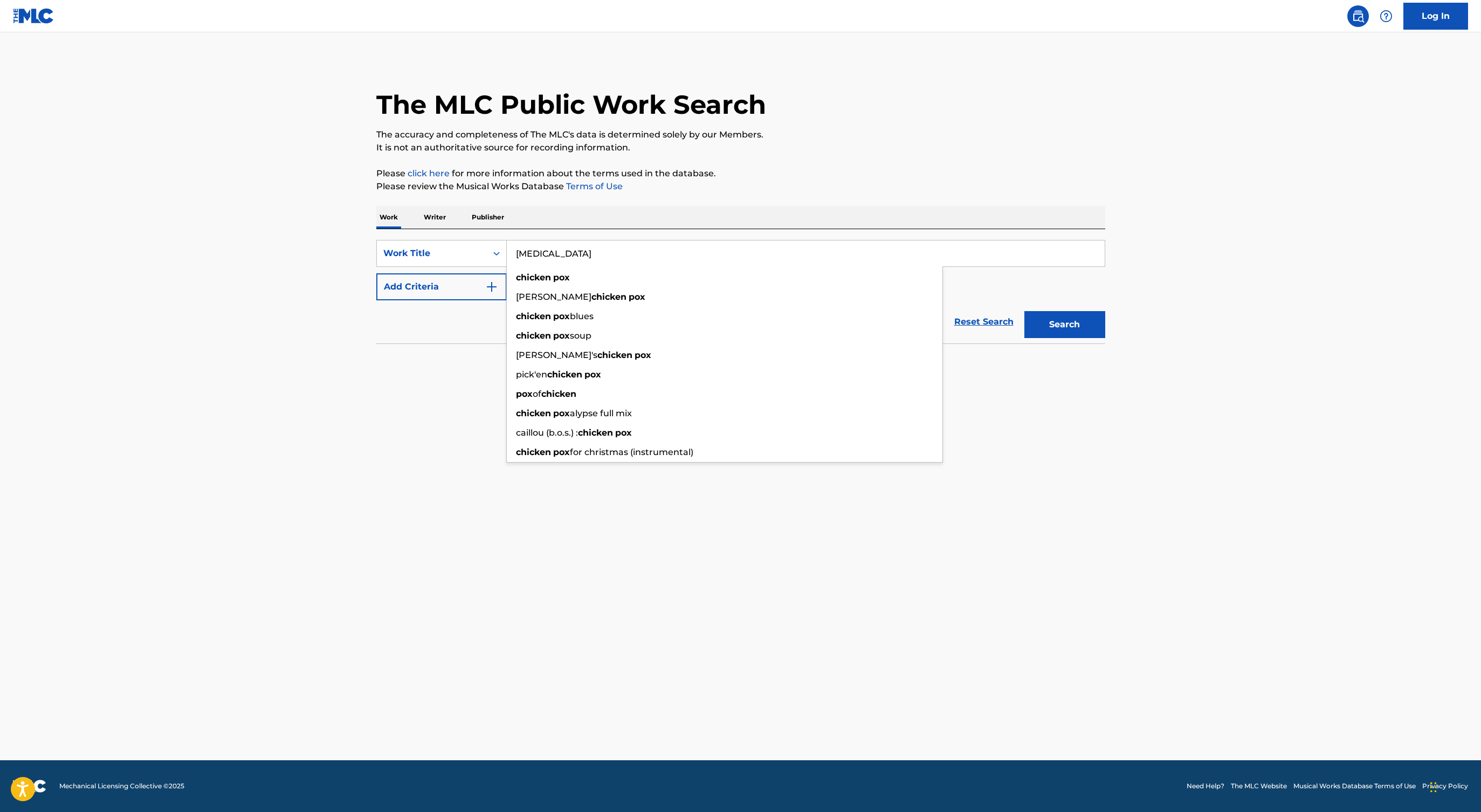
type input "[MEDICAL_DATA]"
click at [483, 280] on button "Add Criteria" at bounding box center [442, 287] width 131 height 27
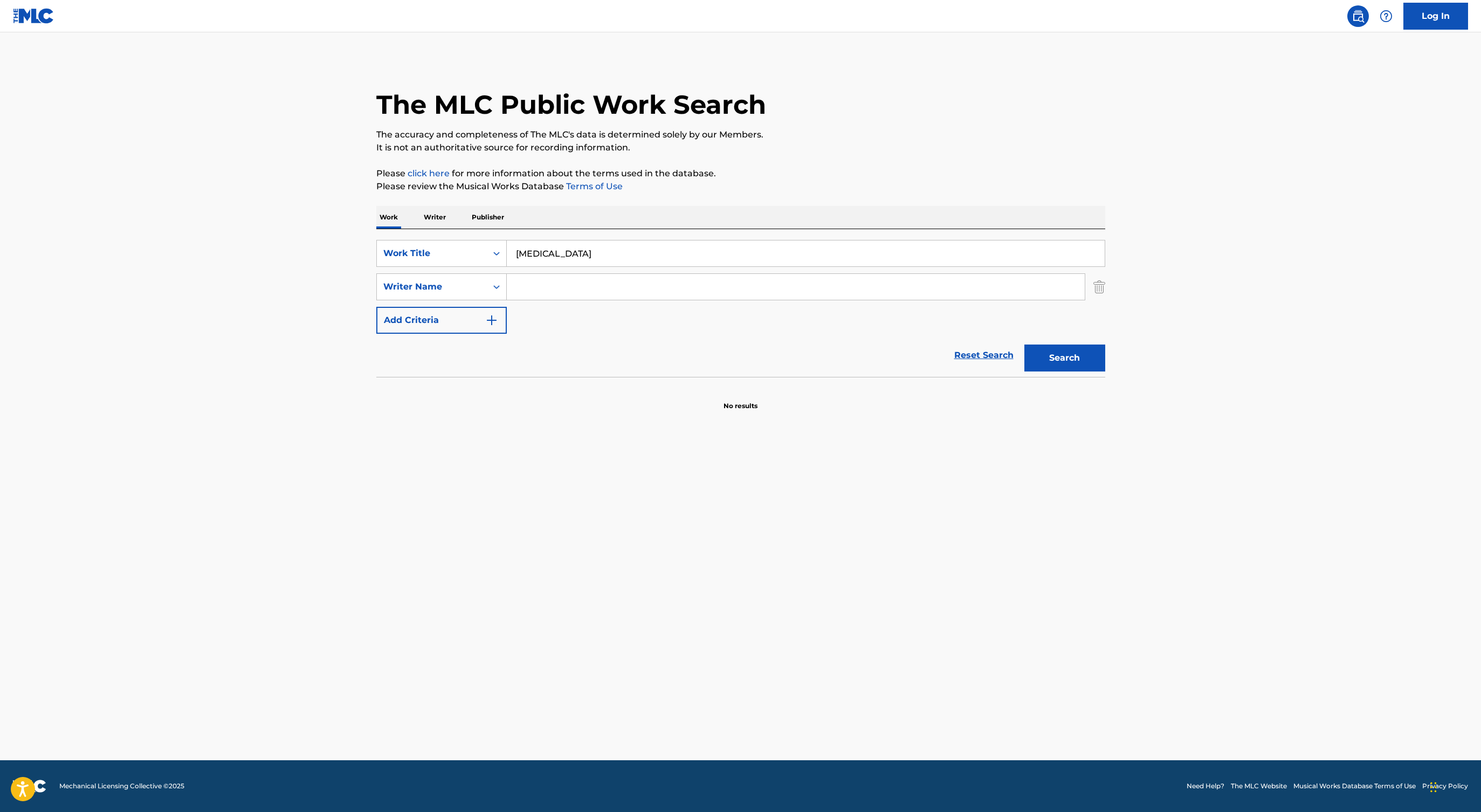
click at [560, 293] on input "Search Form" at bounding box center [795, 287] width 578 height 26
paste input "[PERSON_NAME]"
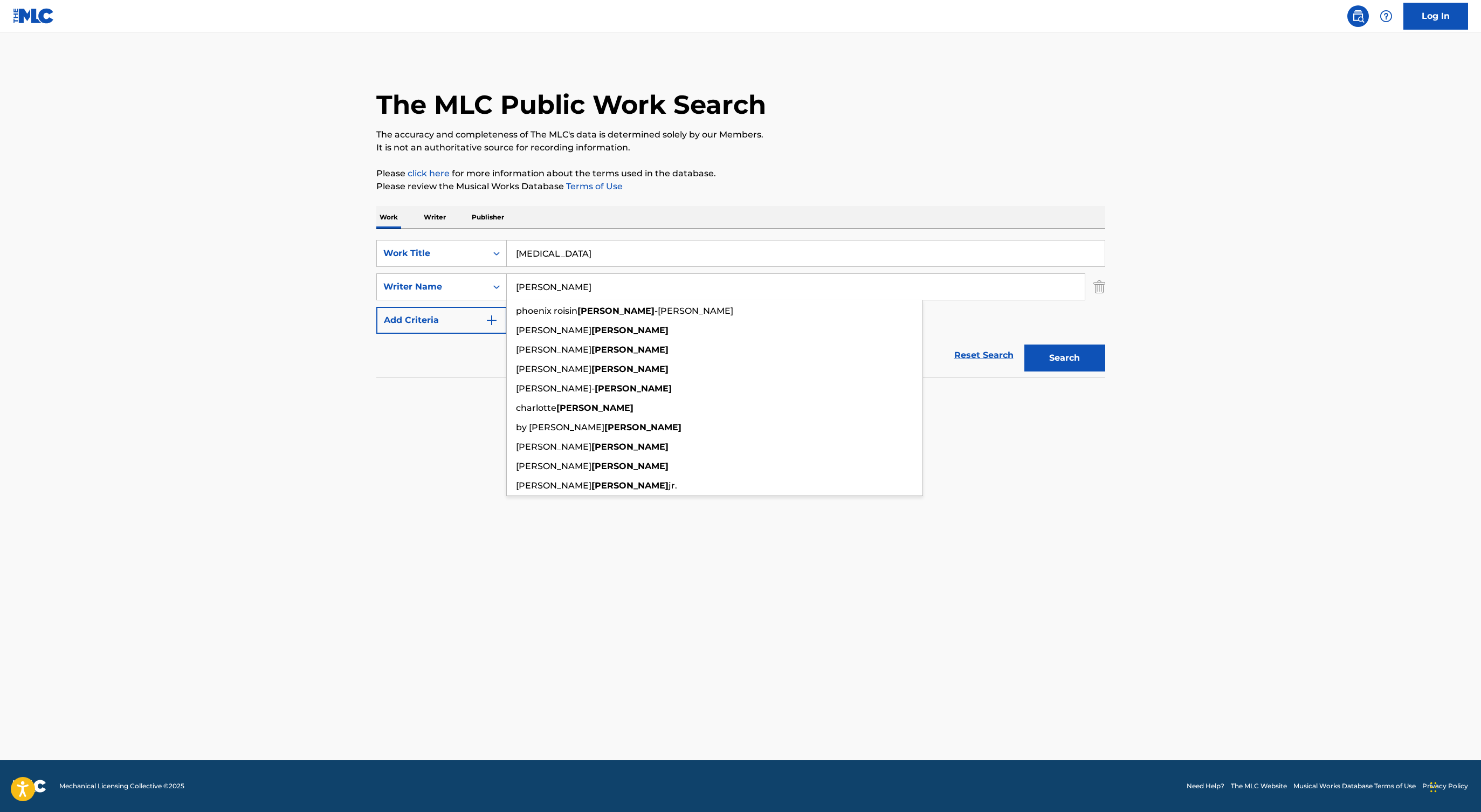
type input "[PERSON_NAME]"
click at [1079, 352] on button "Search" at bounding box center [1065, 358] width 81 height 27
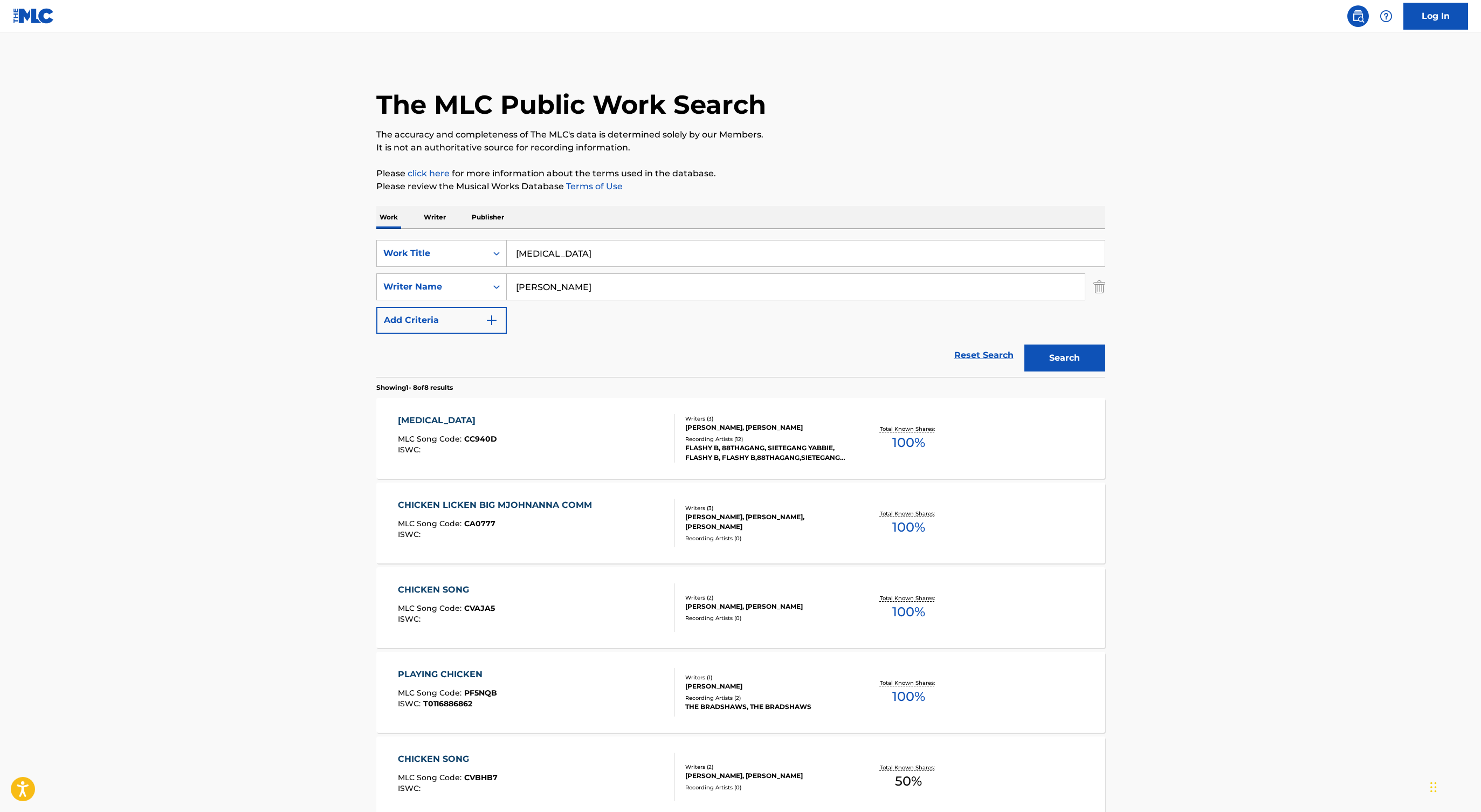
scroll to position [12, 0]
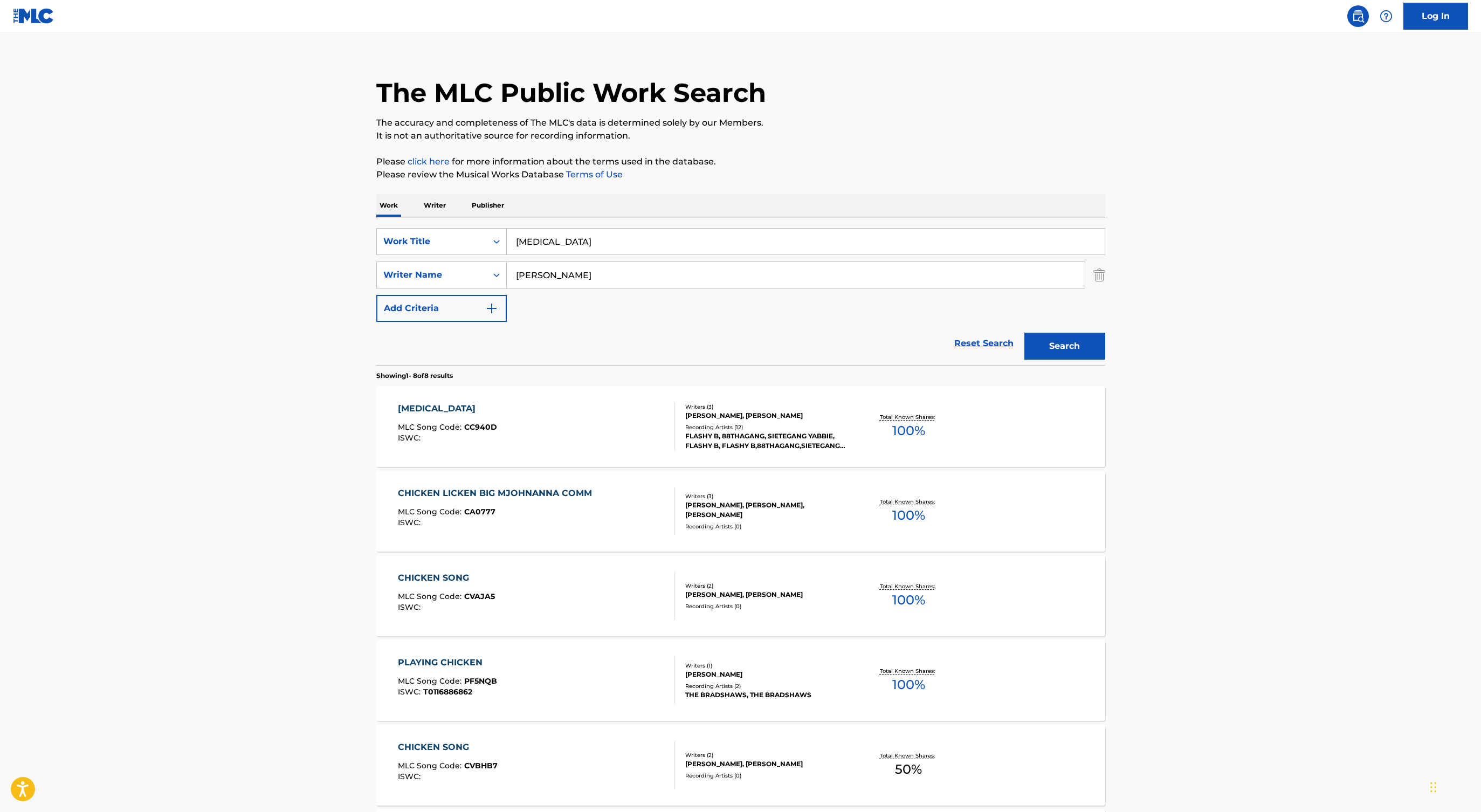
click at [633, 446] on div "[MEDICAL_DATA] MLC Song Code : CC940D ISWC :" at bounding box center [536, 426] width 277 height 49
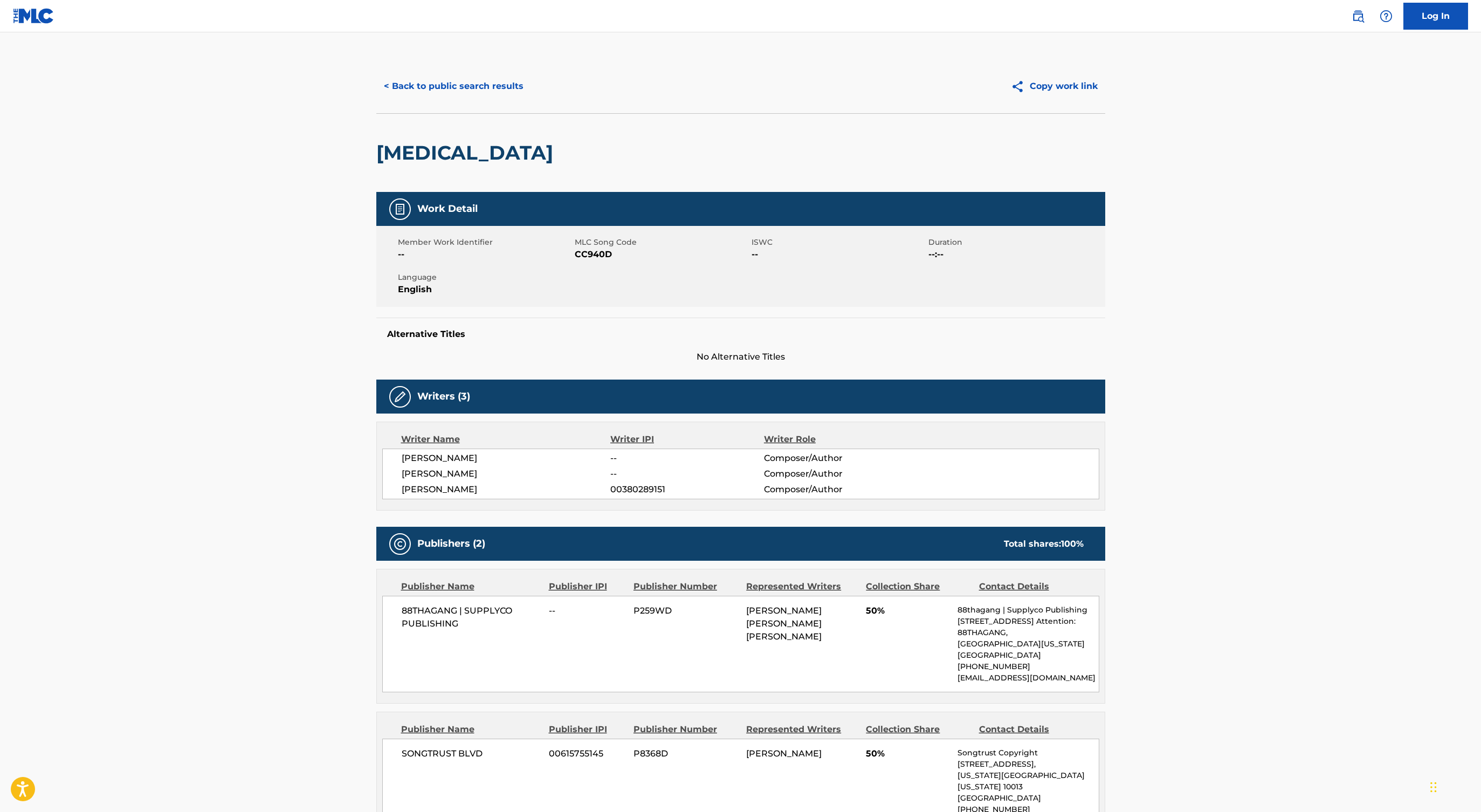
click at [448, 78] on button "< Back to public search results" at bounding box center [454, 86] width 155 height 27
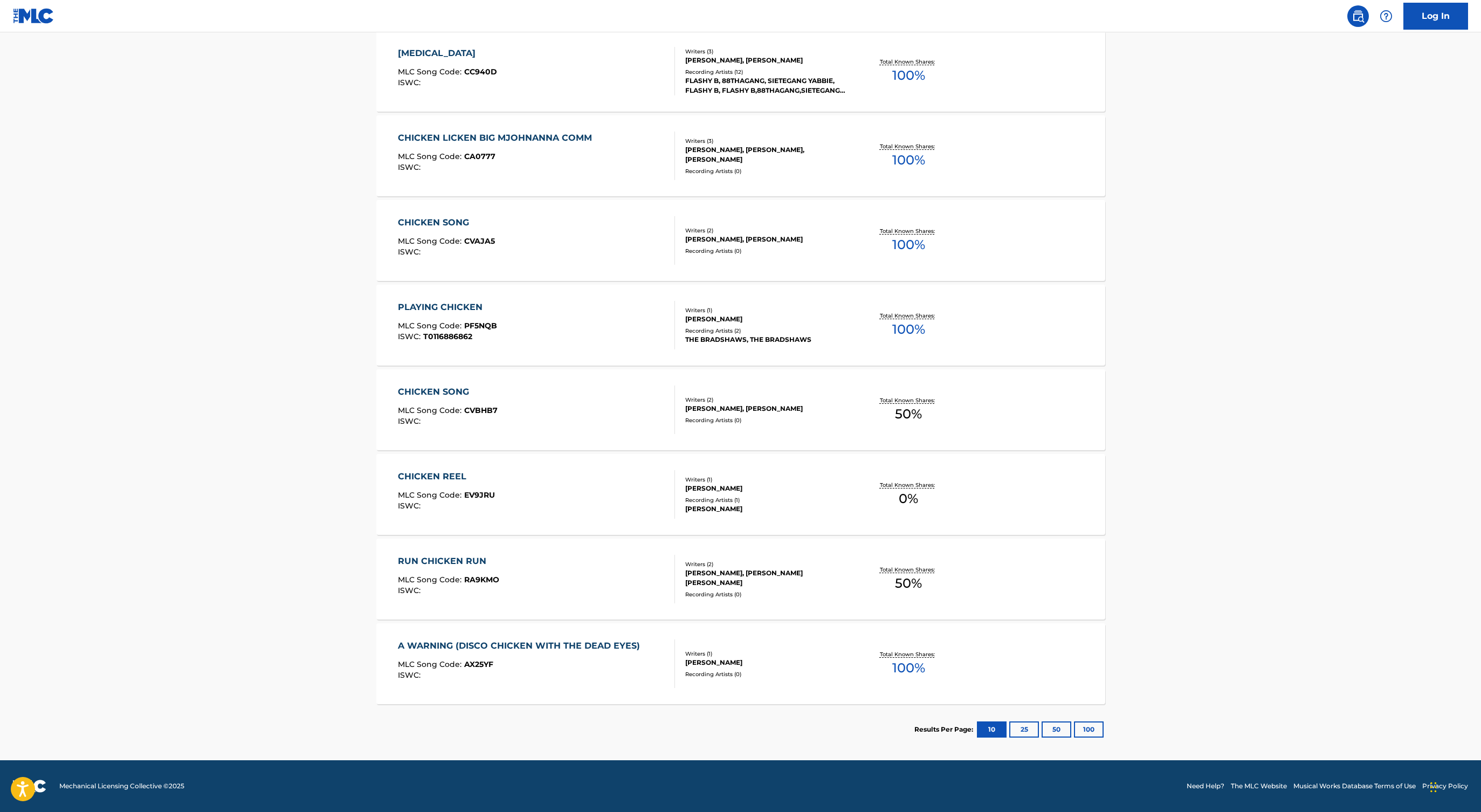
scroll to position [166, 0]
